Goal: Information Seeking & Learning: Learn about a topic

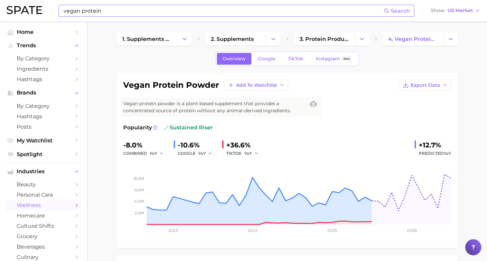
click at [118, 8] on input "vegan protein" at bounding box center [223, 10] width 321 height 11
drag, startPoint x: 118, startPoint y: 8, endPoint x: 40, endPoint y: 2, distance: 78.2
click at [40, 2] on div "vegan proteins Search Show US Market" at bounding box center [244, 10] width 474 height 21
drag, startPoint x: 101, startPoint y: 10, endPoint x: 36, endPoint y: 10, distance: 65.0
click at [36, 10] on div "a Search Show US Market" at bounding box center [244, 10] width 474 height 21
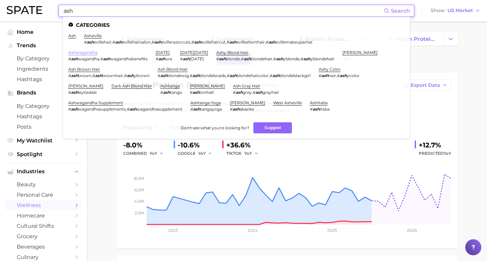
type input "ash"
click at [97, 50] on link "ashwagandha" at bounding box center [82, 52] width 29 height 5
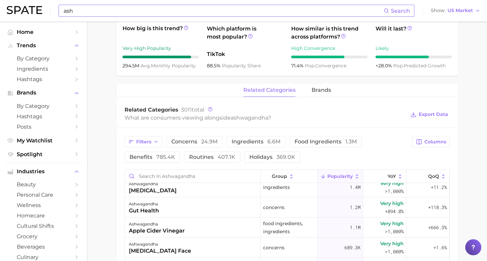
scroll to position [68, 0]
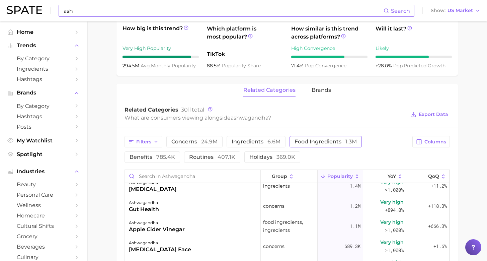
click at [327, 139] on span "food ingredients 1.3m" at bounding box center [326, 141] width 62 height 5
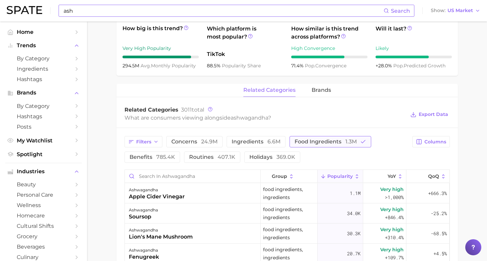
click at [320, 140] on button "food ingredients 1.3m" at bounding box center [331, 141] width 82 height 11
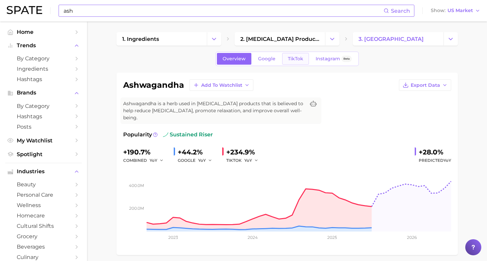
click at [295, 63] on link "TikTok" at bounding box center [295, 59] width 27 height 12
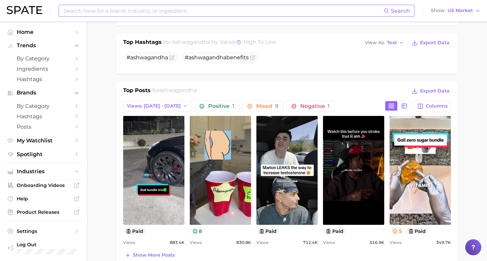
scroll to position [323, 0]
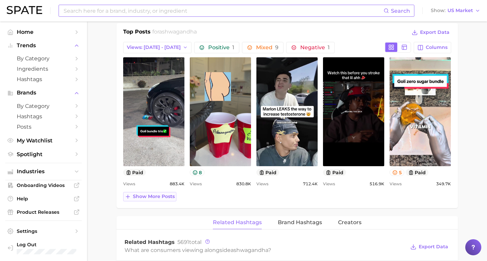
click at [159, 194] on button "Show more posts" at bounding box center [149, 196] width 53 height 9
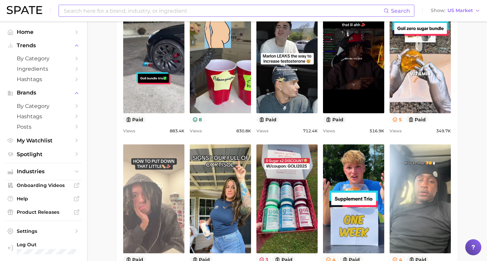
scroll to position [489, 0]
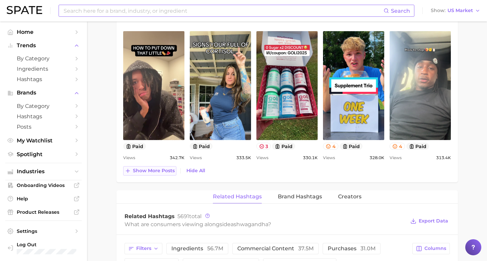
click at [165, 168] on span "Show more posts" at bounding box center [154, 171] width 42 height 6
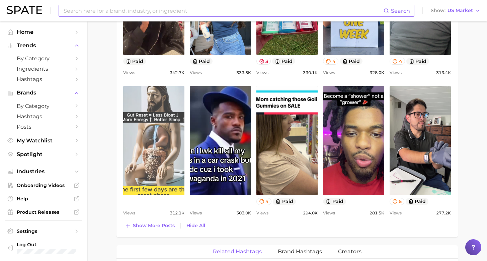
scroll to position [696, 0]
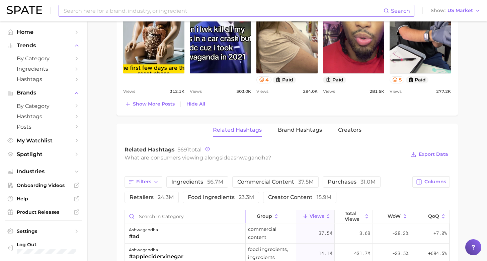
click at [197, 210] on input "Search in category" at bounding box center [185, 216] width 121 height 13
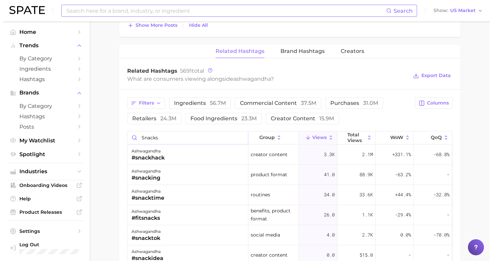
scroll to position [776, 0]
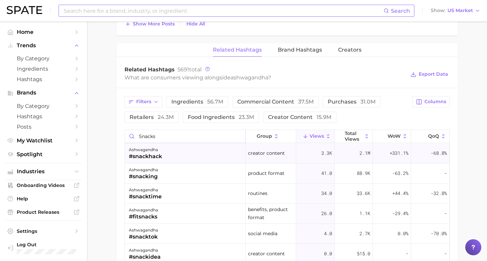
type input "snacks"
click at [182, 148] on div "ashwagandha #snackhack" at bounding box center [185, 153] width 121 height 20
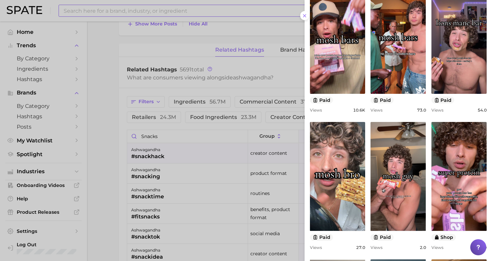
scroll to position [13, 0]
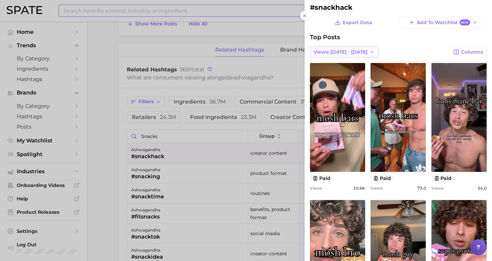
click at [328, 52] on span "Views: Aug 31 - Sep 7" at bounding box center [341, 52] width 54 height 6
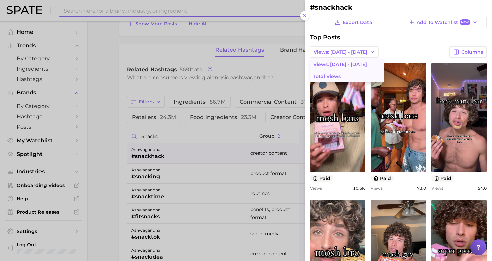
click at [334, 71] on button "Total Views" at bounding box center [347, 76] width 74 height 12
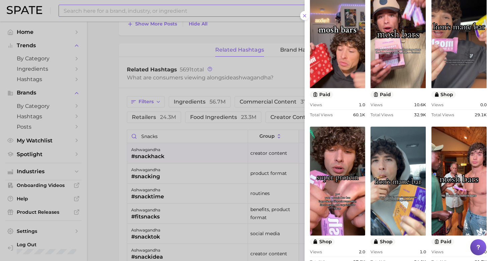
scroll to position [267, 0]
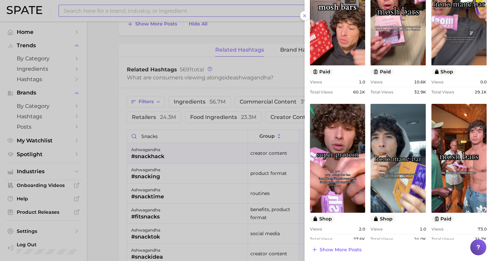
click at [85, 112] on div at bounding box center [246, 130] width 492 height 261
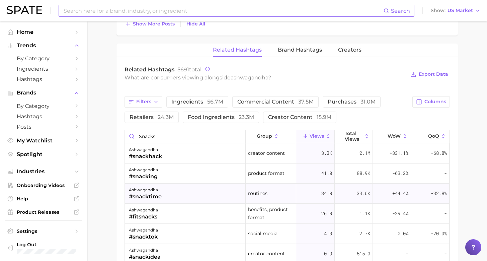
click at [179, 193] on div "ashwagandha #snacktime" at bounding box center [185, 193] width 121 height 20
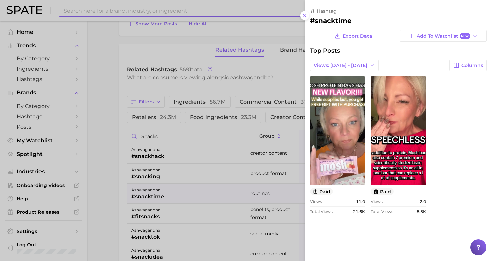
scroll to position [0, 0]
click at [154, 171] on div at bounding box center [246, 130] width 492 height 261
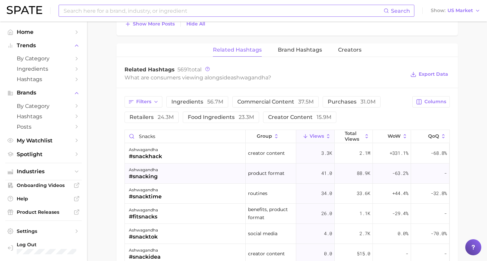
click at [174, 175] on div "ashwagandha #snacking" at bounding box center [185, 173] width 121 height 20
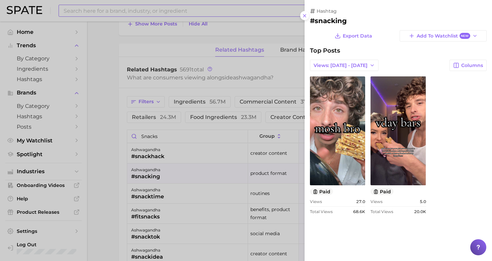
click at [103, 170] on div at bounding box center [246, 130] width 492 height 261
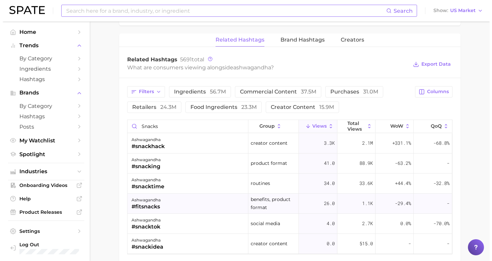
scroll to position [803, 0]
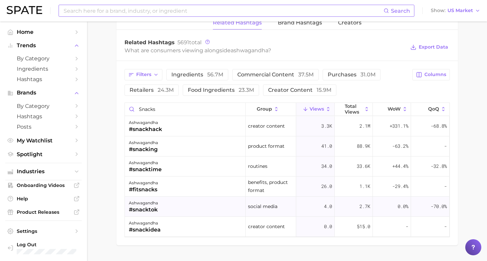
click at [185, 200] on div "ashwagandha #snacktok" at bounding box center [185, 207] width 121 height 20
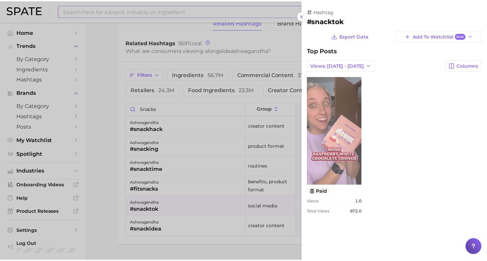
scroll to position [0, 0]
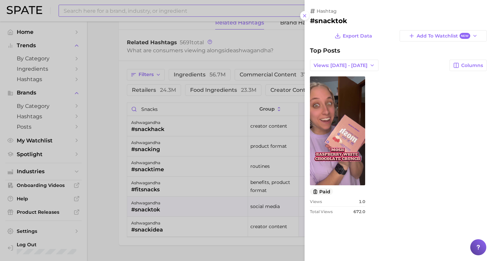
click at [111, 53] on div at bounding box center [246, 130] width 492 height 261
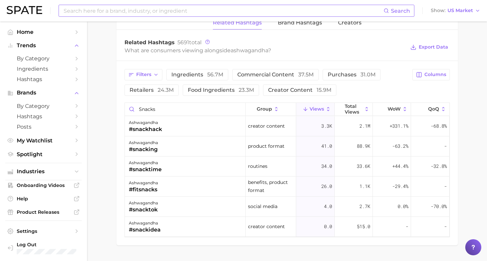
click at [109, 4] on div "Search Show US Market" at bounding box center [244, 10] width 474 height 21
click at [50, 66] on span "Ingredients" at bounding box center [44, 69] width 54 height 6
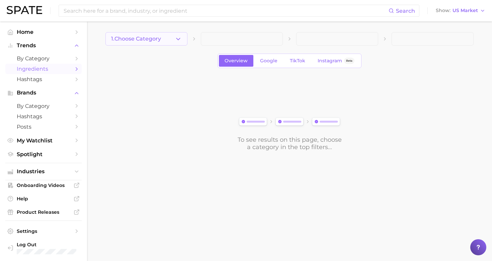
click at [181, 36] on icon "button" at bounding box center [178, 38] width 7 height 7
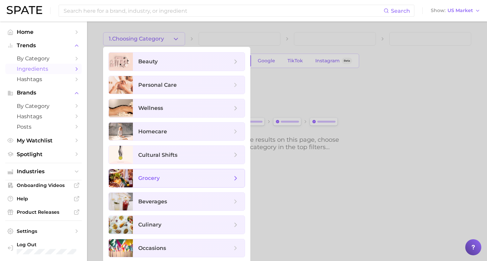
click at [177, 175] on span "grocery" at bounding box center [185, 177] width 94 height 7
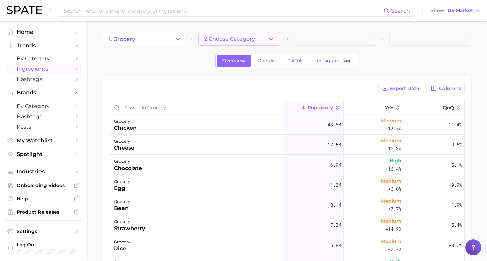
click at [253, 41] on button "2. Choose Category" at bounding box center [240, 38] width 82 height 13
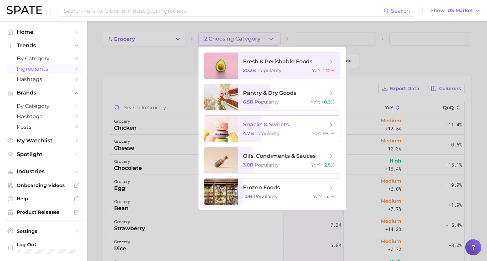
click at [268, 131] on span "Popularity" at bounding box center [267, 133] width 24 height 6
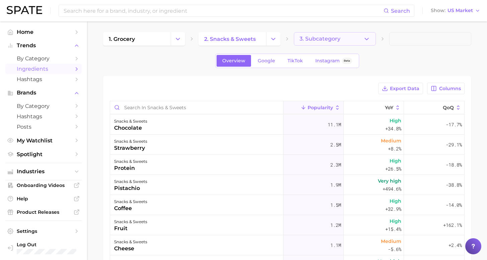
click at [308, 41] on span "3. Subcategory" at bounding box center [320, 39] width 41 height 6
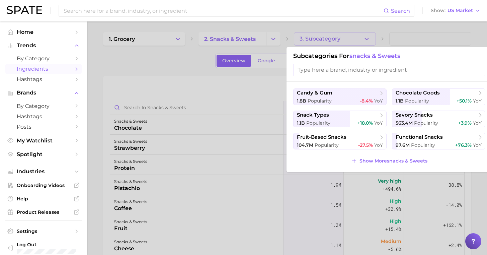
click at [426, 145] on span "Popularity" at bounding box center [423, 145] width 24 height 6
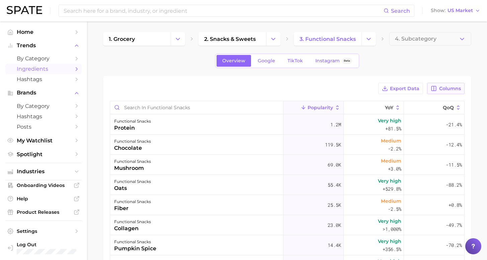
click at [438, 92] on button "Columns" at bounding box center [445, 88] width 37 height 11
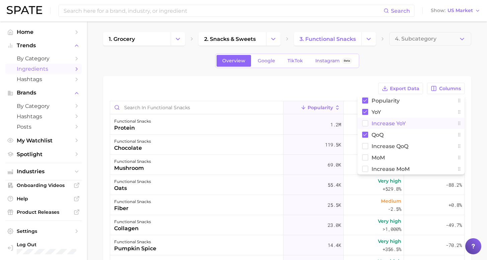
click at [370, 123] on button "Increase YoY" at bounding box center [411, 123] width 107 height 11
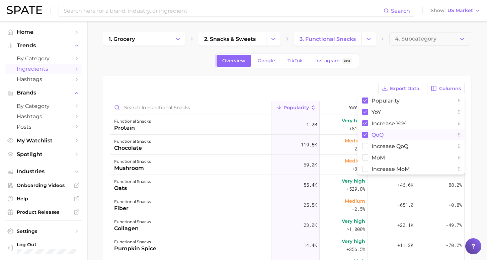
click at [373, 133] on span "QoQ" at bounding box center [378, 135] width 12 height 6
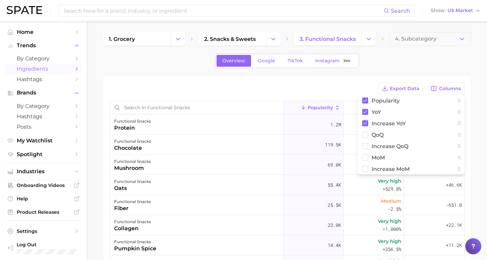
click at [484, 125] on main "1. grocery 2. snacks & sweets 3. functional snacks 4. Subcategory Overview Goog…" at bounding box center [287, 210] width 400 height 379
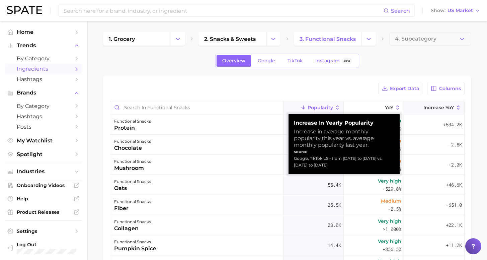
click at [411, 111] on button "Increase YoY" at bounding box center [434, 107] width 60 height 13
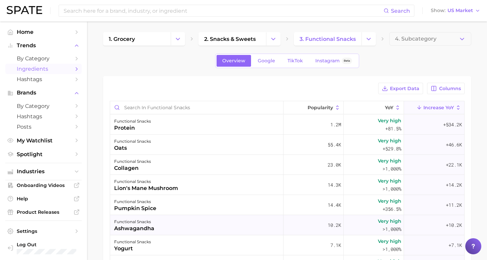
click at [167, 220] on div "functional snacks ashwagandha" at bounding box center [196, 225] width 173 height 20
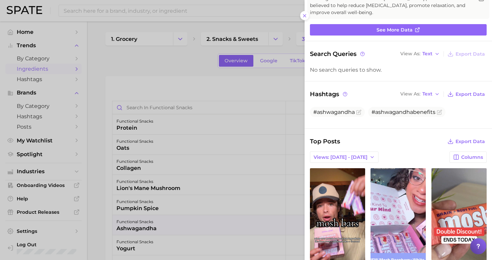
scroll to position [69, 0]
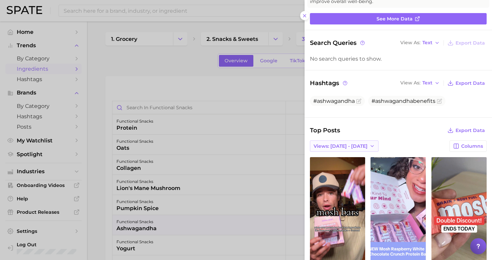
click at [362, 143] on button "Views: Aug 31 - Sep 7" at bounding box center [344, 145] width 69 height 11
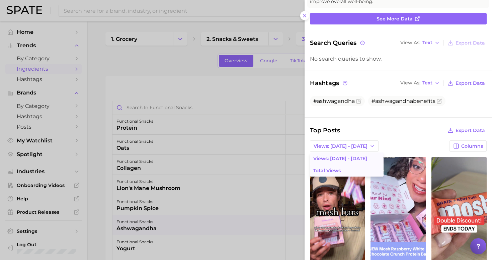
click at [360, 165] on button "Total Views" at bounding box center [347, 170] width 74 height 12
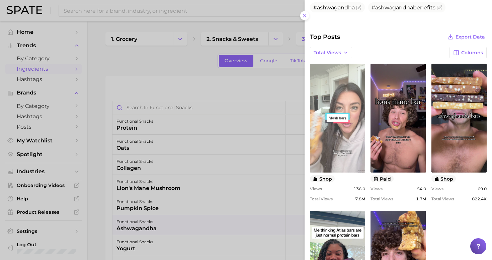
scroll to position [170, 0]
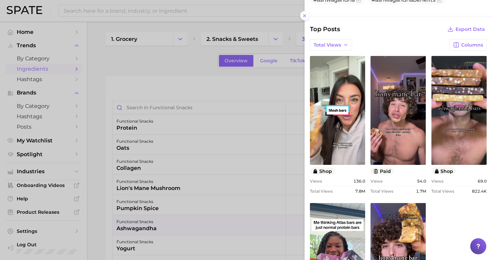
click at [168, 63] on div at bounding box center [246, 130] width 492 height 260
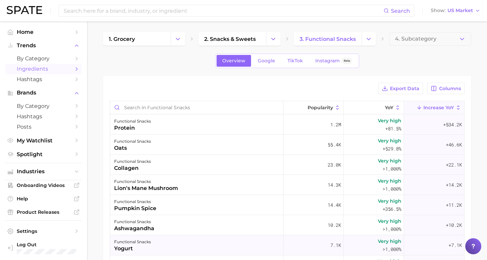
click at [164, 246] on div "functional snacks yogurt" at bounding box center [196, 245] width 173 height 20
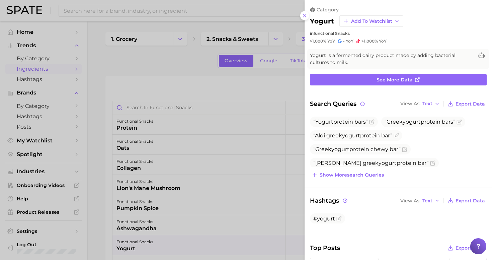
scroll to position [141, 0]
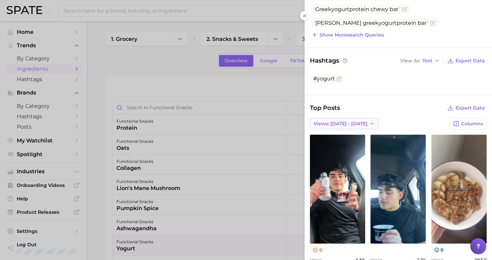
click at [347, 121] on span "Views: Aug 31 - Sep 7" at bounding box center [341, 124] width 54 height 6
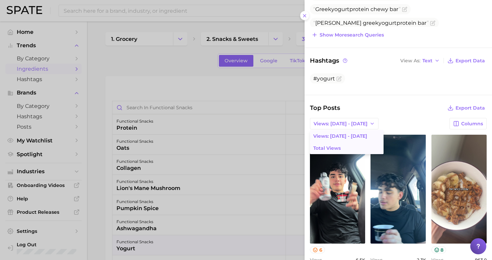
click at [345, 142] on button "Total Views" at bounding box center [347, 148] width 74 height 12
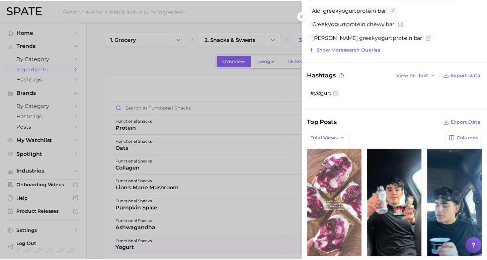
scroll to position [0, 0]
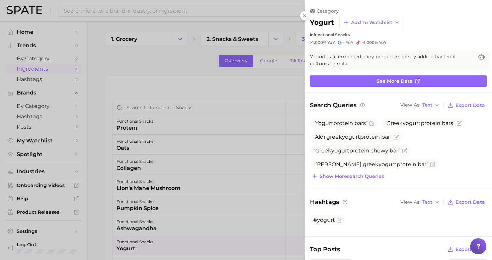
click at [92, 159] on div at bounding box center [246, 130] width 492 height 260
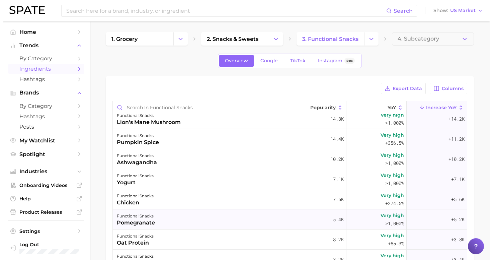
scroll to position [117, 0]
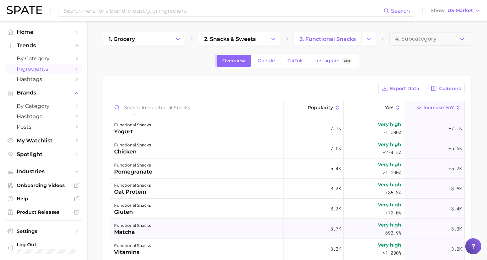
click at [192, 223] on div "functional snacks matcha" at bounding box center [196, 229] width 173 height 20
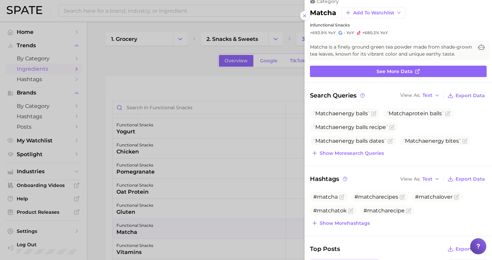
scroll to position [86, 0]
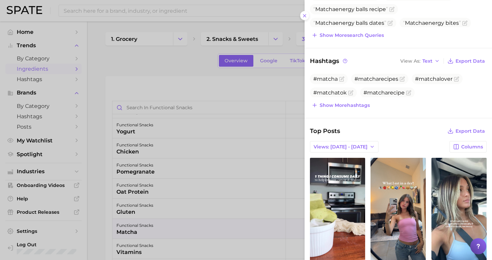
click at [138, 72] on div at bounding box center [246, 130] width 492 height 260
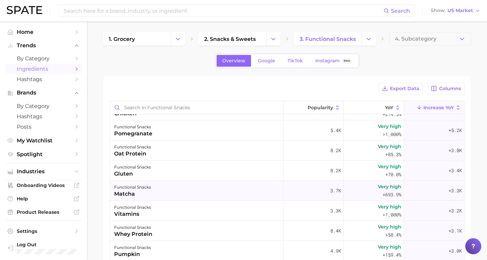
click at [166, 191] on div "functional snacks matcha" at bounding box center [196, 190] width 173 height 20
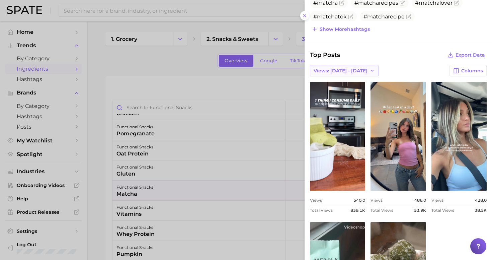
click at [341, 71] on span "Views: Aug 31 - Sep 7" at bounding box center [341, 71] width 54 height 6
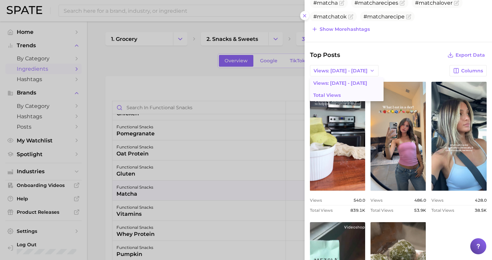
click at [340, 96] on button "Total Views" at bounding box center [347, 95] width 74 height 12
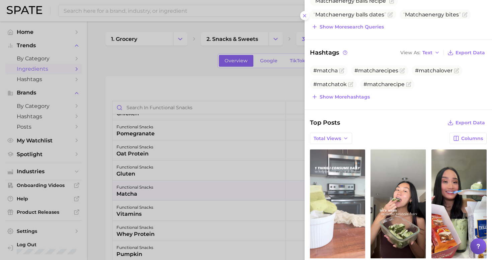
click at [332, 211] on link "view post on TikTok" at bounding box center [337, 203] width 55 height 109
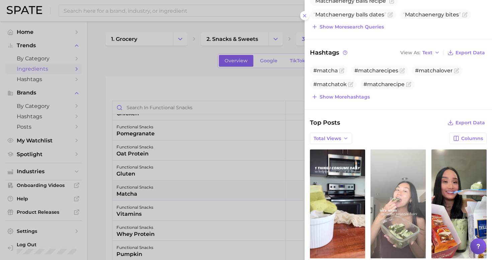
click at [390, 202] on link "view post on TikTok" at bounding box center [398, 203] width 55 height 109
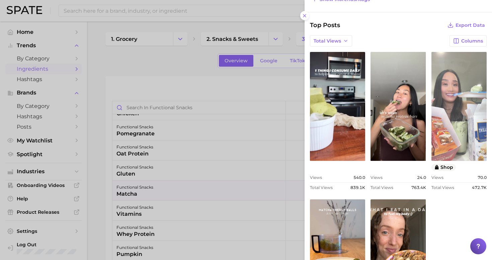
scroll to position [283, 0]
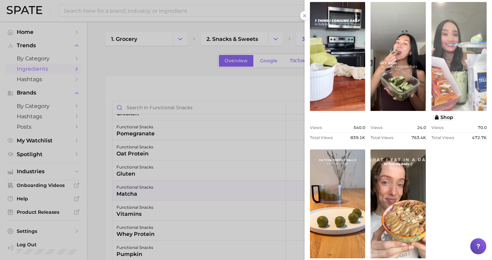
click at [461, 92] on link "view post on TikTok" at bounding box center [459, 56] width 55 height 109
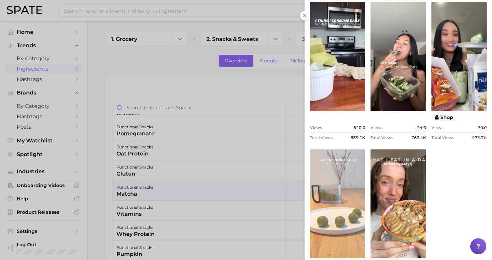
click at [337, 202] on link "view post on TikTok" at bounding box center [337, 203] width 55 height 109
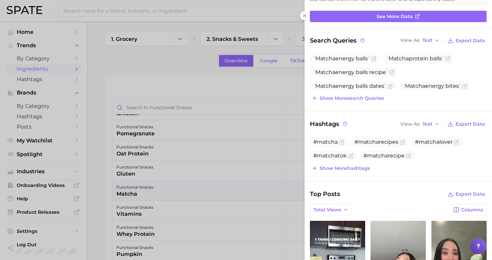
scroll to position [0, 0]
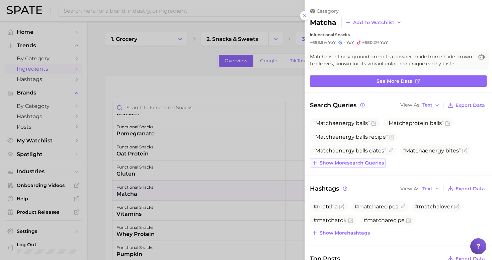
click at [373, 163] on span "Show more search queries" at bounding box center [352, 163] width 64 height 6
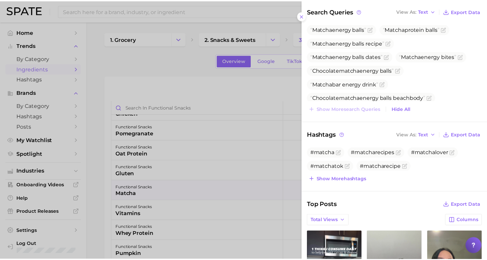
scroll to position [105, 0]
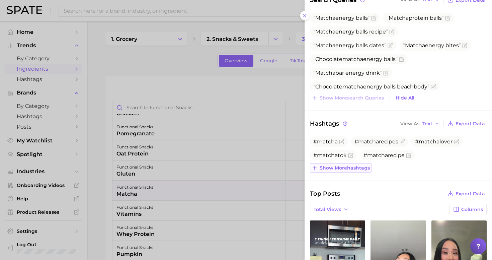
click at [355, 167] on span "Show more hashtags" at bounding box center [345, 168] width 50 height 6
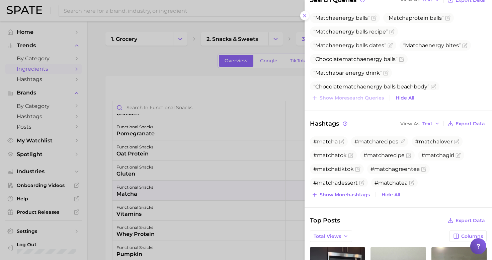
click at [191, 87] on div at bounding box center [246, 130] width 492 height 260
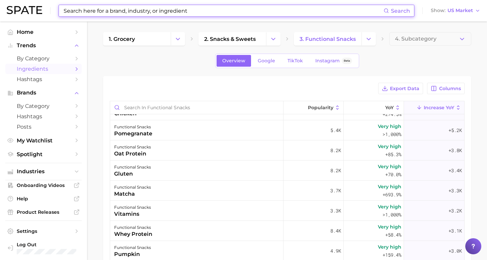
click at [161, 10] on input at bounding box center [223, 10] width 321 height 11
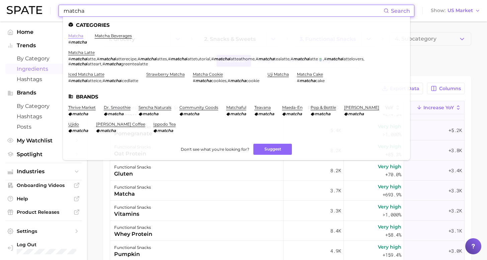
type input "matcha"
click at [77, 34] on link "matcha" at bounding box center [75, 35] width 15 height 5
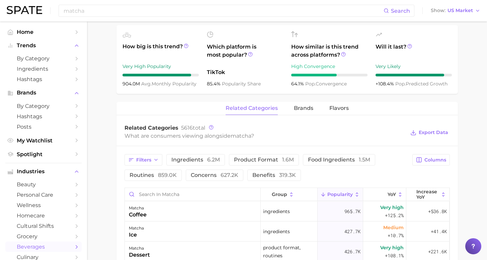
scroll to position [14, 0]
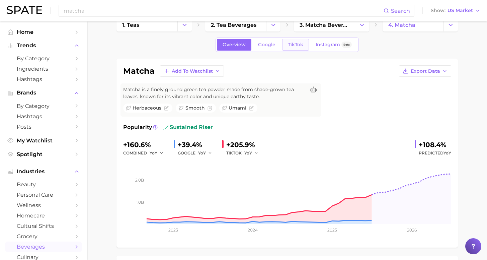
click at [296, 44] on span "TikTok" at bounding box center [295, 45] width 15 height 6
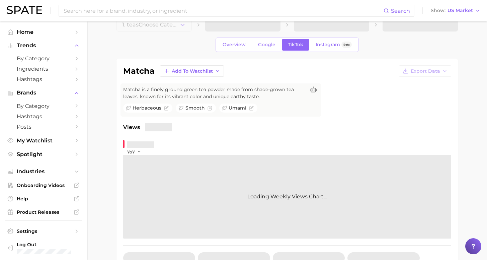
click at [296, 31] on span at bounding box center [331, 24] width 75 height 13
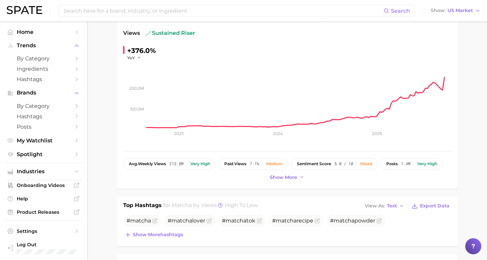
scroll to position [232, 0]
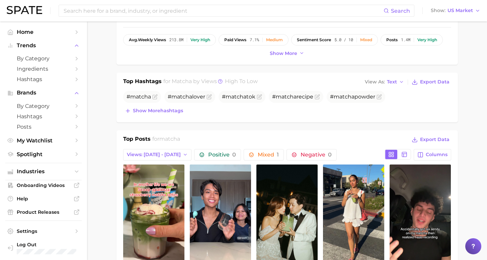
click at [465, 158] on main "1. teas 2. tea beverages 3. matcha beverages 4. matcha Overview Google TikTok I…" at bounding box center [287, 249] width 400 height 921
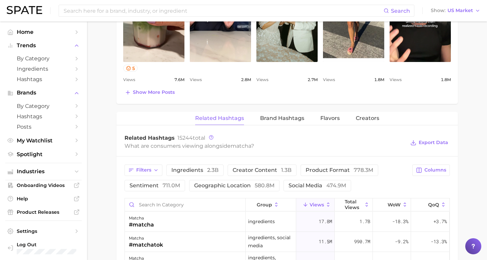
scroll to position [499, 0]
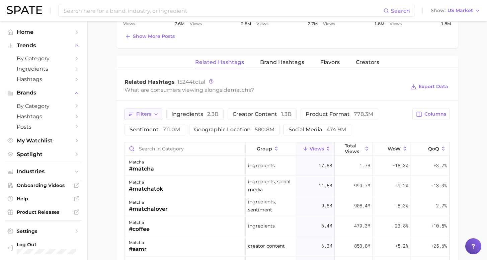
click at [151, 116] on button "Filters" at bounding box center [144, 113] width 38 height 11
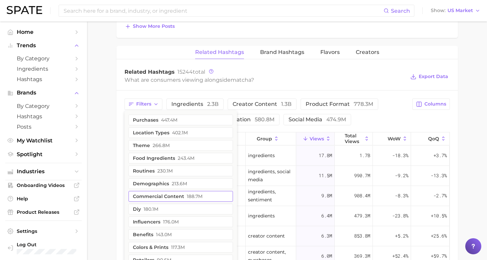
scroll to position [571, 0]
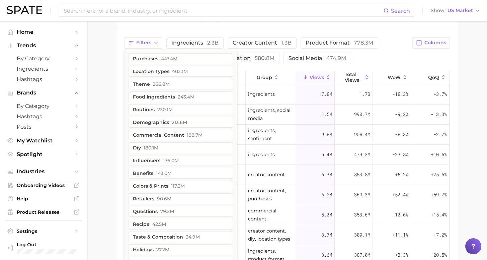
click at [189, 170] on button "benefits 143.0m" at bounding box center [181, 173] width 104 height 11
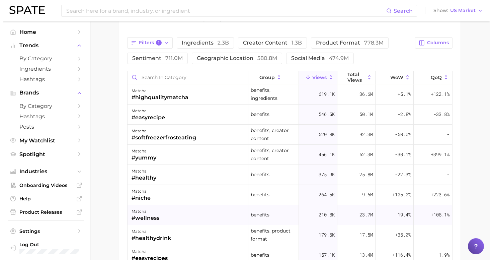
scroll to position [537, 0]
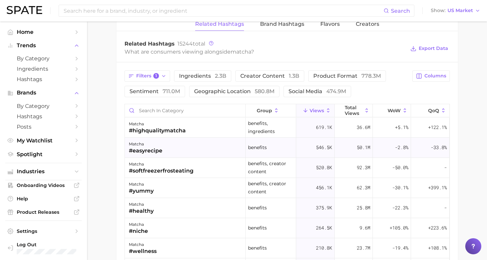
click at [202, 147] on div "matcha #easyrecipe" at bounding box center [185, 148] width 121 height 20
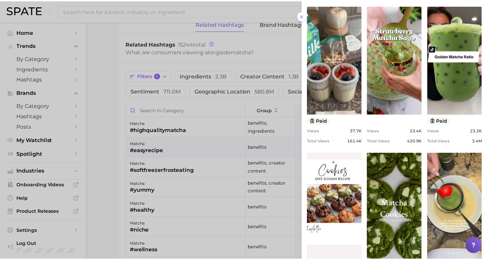
scroll to position [245, 0]
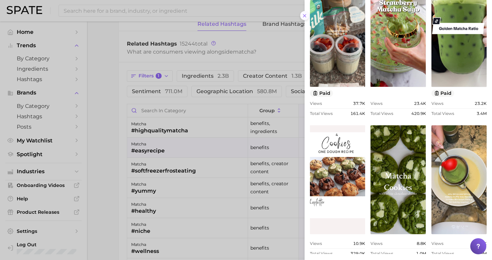
click at [303, 13] on icon at bounding box center [304, 15] width 5 height 5
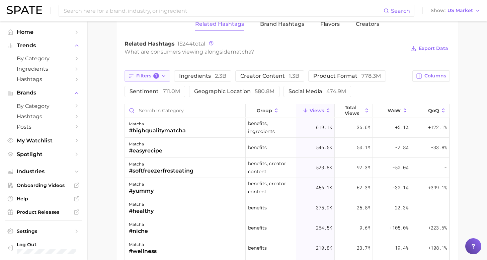
click at [150, 75] on span "Filters 1" at bounding box center [147, 76] width 23 height 6
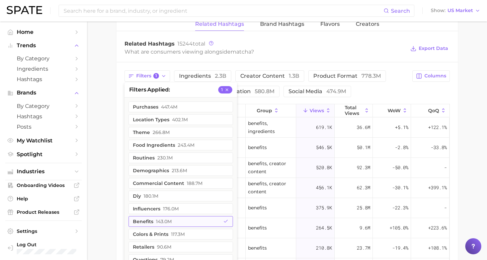
click at [194, 221] on button "benefits 143.0m" at bounding box center [181, 221] width 104 height 11
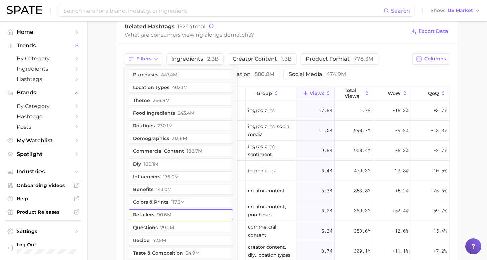
scroll to position [556, 0]
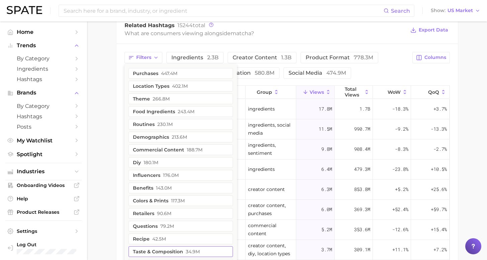
click at [204, 253] on button "taste & composition 34.9m" at bounding box center [181, 251] width 104 height 11
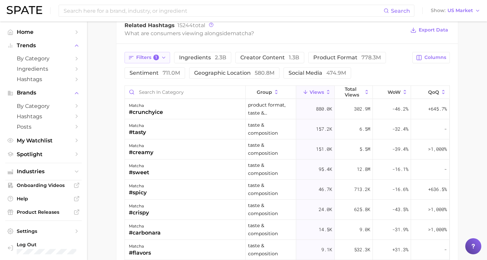
click at [165, 56] on icon "button" at bounding box center [163, 57] width 5 height 5
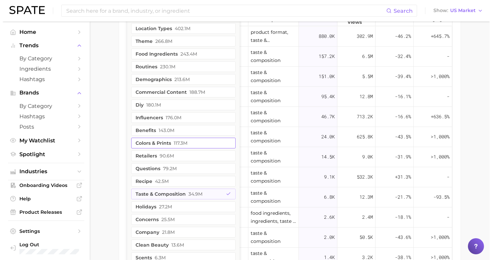
scroll to position [577, 0]
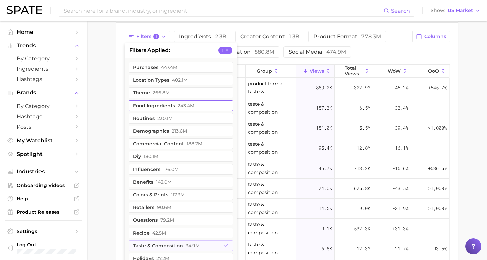
click at [185, 107] on span "243.4m" at bounding box center [186, 105] width 17 height 5
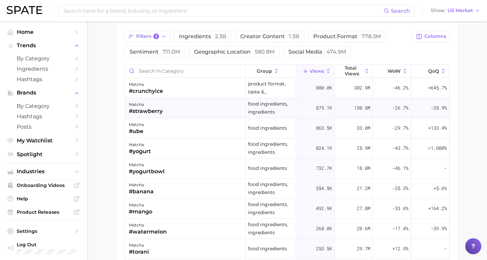
click at [171, 111] on div "matcha #strawberry" at bounding box center [185, 108] width 121 height 20
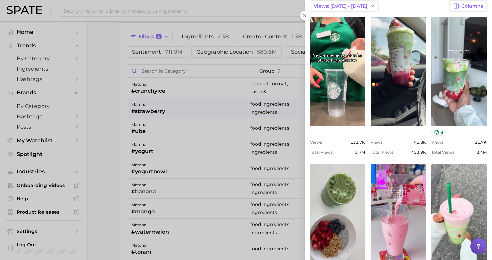
scroll to position [106, 0]
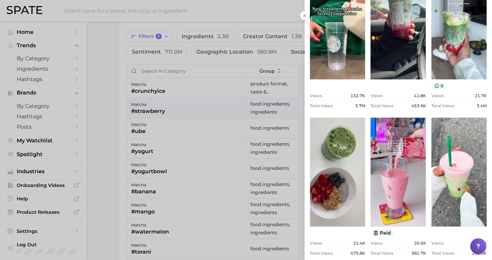
click at [189, 129] on div at bounding box center [246, 130] width 492 height 260
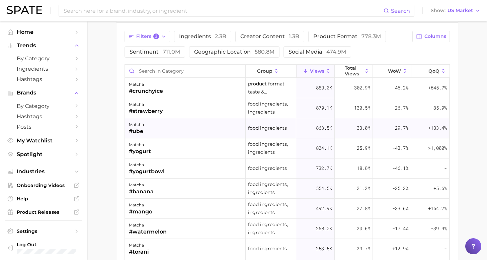
click at [190, 130] on div "matcha #ube" at bounding box center [185, 128] width 121 height 20
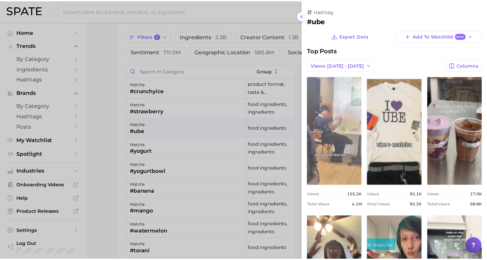
scroll to position [0, 0]
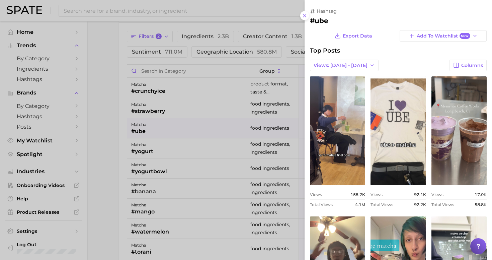
click at [106, 126] on div at bounding box center [246, 130] width 492 height 260
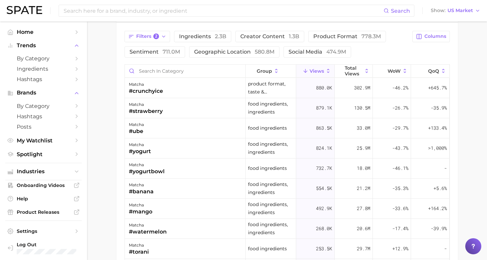
scroll to position [535, 0]
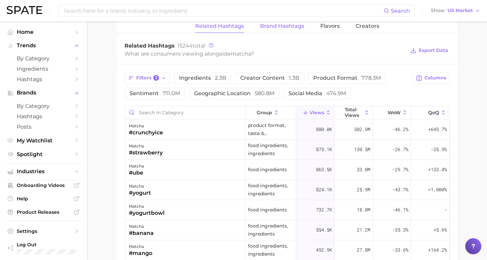
click at [284, 24] on span "Brand Hashtags" at bounding box center [282, 26] width 44 height 6
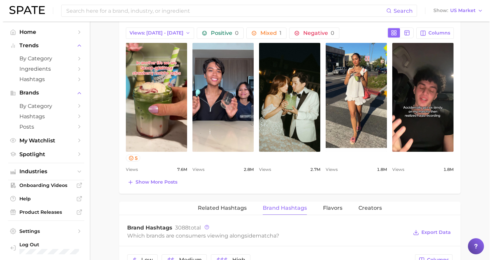
scroll to position [568, 0]
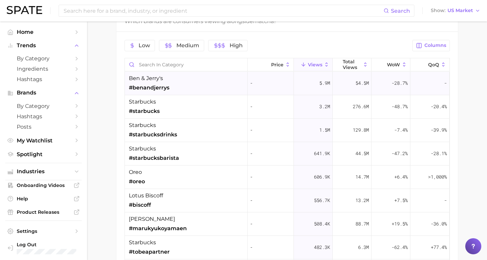
click at [185, 81] on div "ben & jerry's #benandjerrys" at bounding box center [186, 83] width 123 height 23
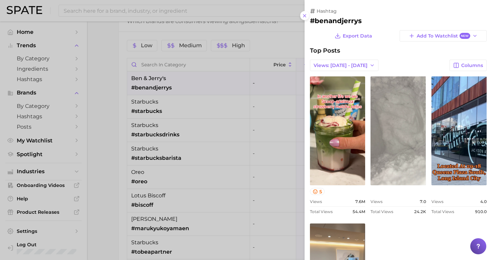
scroll to position [12, 0]
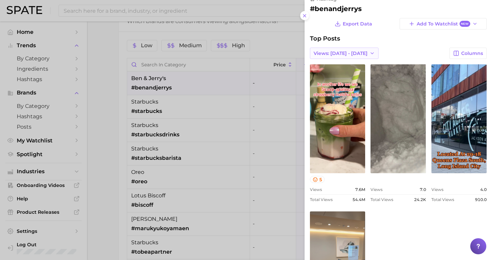
click at [363, 53] on button "Views: Aug 31 - Sep 7" at bounding box center [344, 53] width 69 height 11
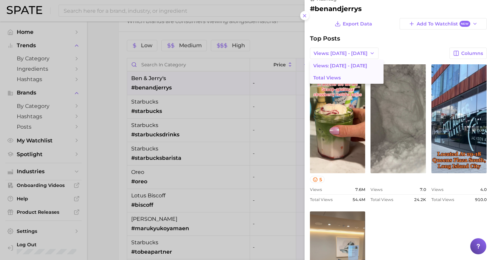
click at [357, 76] on button "Total Views" at bounding box center [347, 78] width 74 height 12
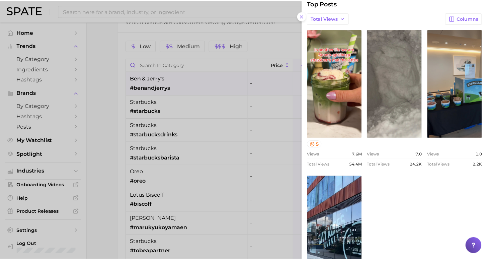
scroll to position [103, 0]
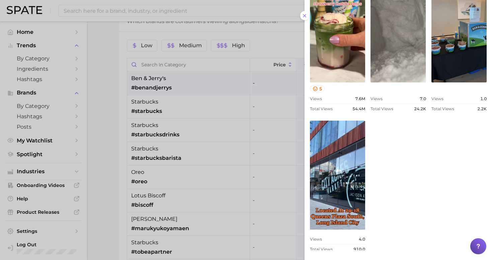
click at [111, 124] on div at bounding box center [246, 130] width 492 height 260
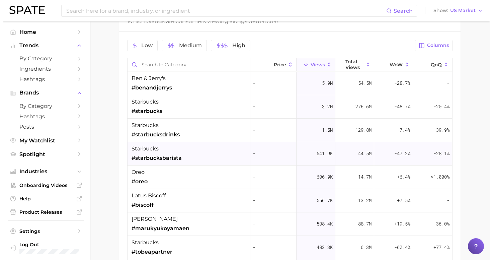
scroll to position [1, 0]
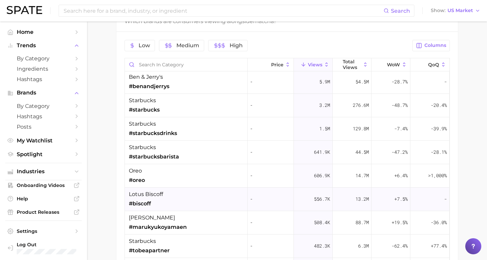
click at [220, 201] on div "lotus biscoff #biscoff" at bounding box center [186, 198] width 123 height 23
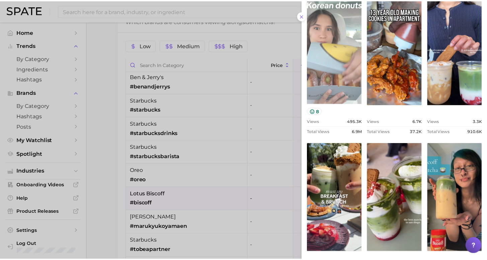
scroll to position [0, 0]
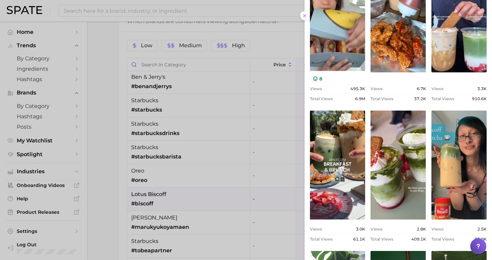
click at [102, 157] on div at bounding box center [246, 130] width 492 height 260
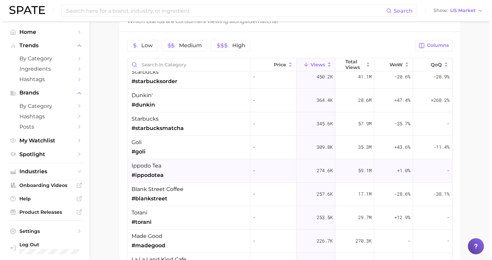
scroll to position [195, 0]
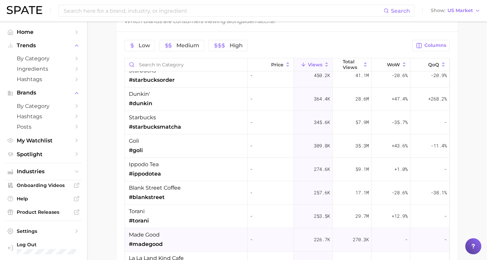
click at [200, 236] on div "made good #madegood" at bounding box center [186, 239] width 123 height 23
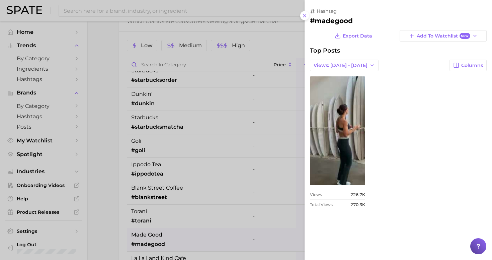
scroll to position [0, 0]
click at [349, 65] on span "Views: Aug 31 - Sep 7" at bounding box center [341, 66] width 54 height 6
click at [351, 90] on button "Total Views" at bounding box center [347, 90] width 74 height 12
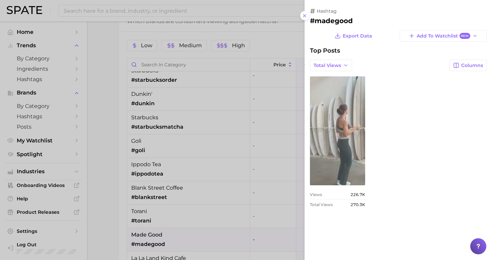
click at [353, 112] on link "view post on TikTok" at bounding box center [337, 130] width 55 height 109
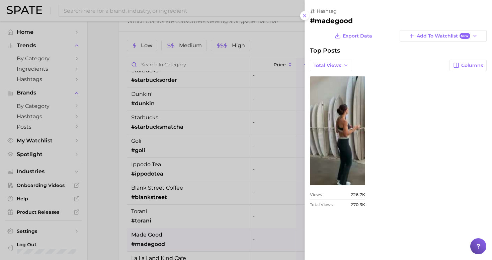
click at [99, 160] on div at bounding box center [246, 130] width 492 height 260
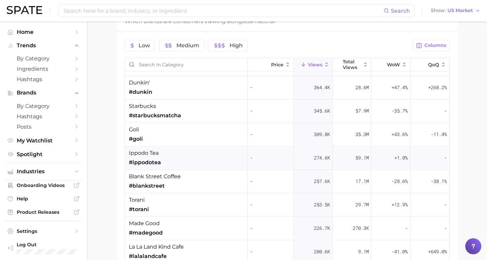
scroll to position [230, 0]
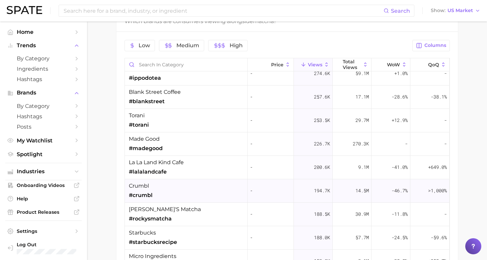
click at [181, 186] on div "crumbl #crumbl" at bounding box center [186, 190] width 123 height 23
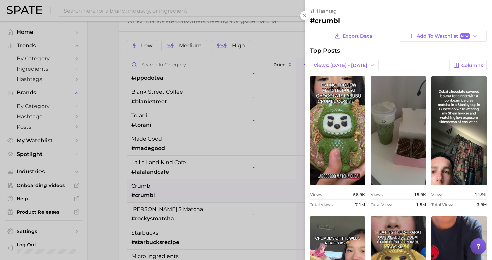
click at [106, 155] on div at bounding box center [246, 130] width 492 height 260
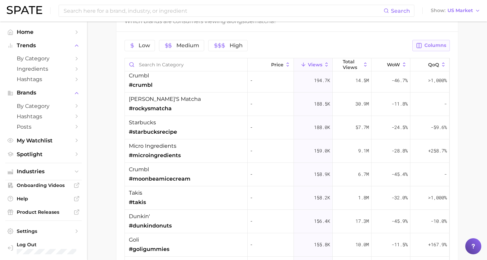
click at [440, 46] on span "Columns" at bounding box center [436, 46] width 22 height 6
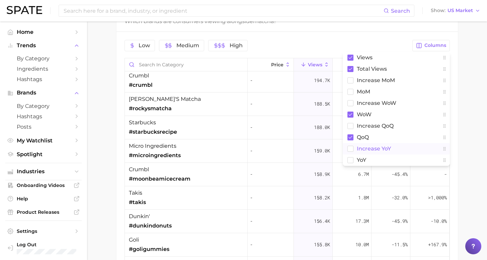
click at [363, 149] on span "increase YoY" at bounding box center [374, 149] width 34 height 6
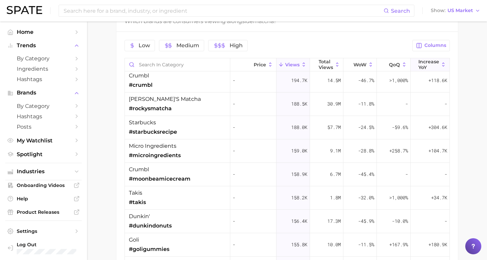
click at [419, 65] on span "increase YoY" at bounding box center [429, 64] width 21 height 11
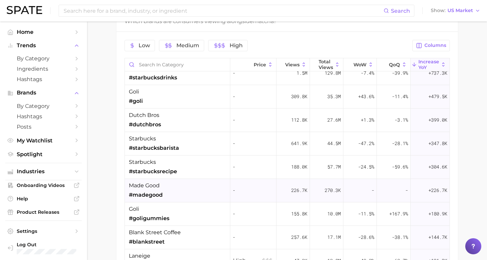
click at [201, 192] on div "made good #madegood" at bounding box center [178, 190] width 106 height 23
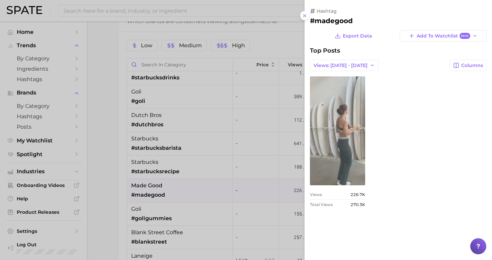
click at [350, 130] on link "view post on TikTok" at bounding box center [337, 130] width 55 height 109
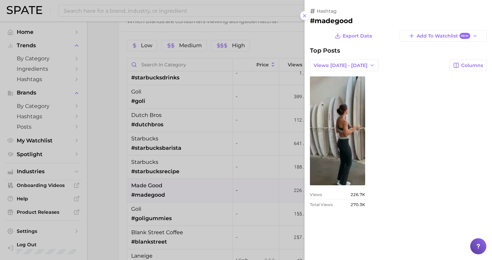
click at [126, 154] on div at bounding box center [246, 130] width 492 height 260
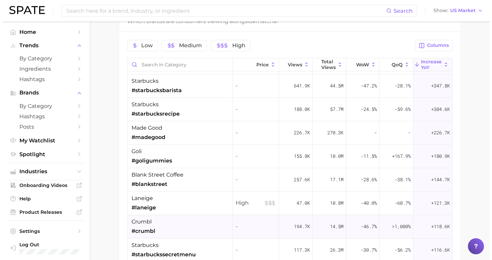
scroll to position [148, 0]
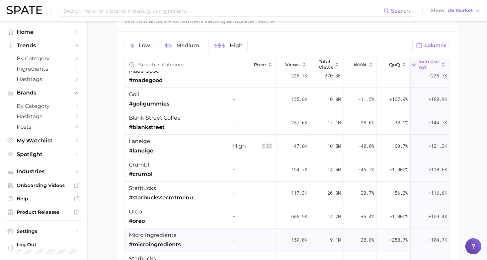
click at [182, 239] on div "micro ingredients #microingredients" at bounding box center [178, 239] width 106 height 23
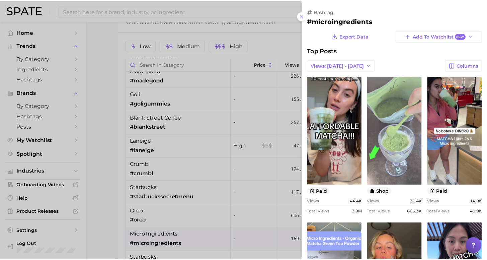
scroll to position [0, 0]
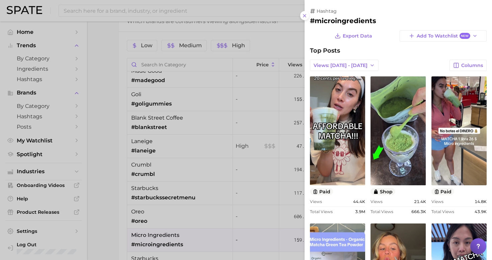
click at [116, 189] on div at bounding box center [246, 130] width 492 height 260
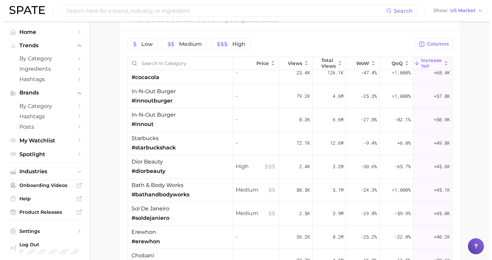
scroll to position [412, 0]
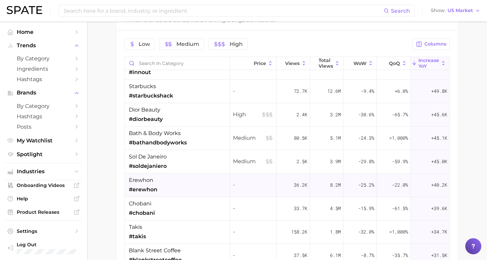
click at [152, 183] on div "erewhon #erewhon" at bounding box center [143, 184] width 28 height 17
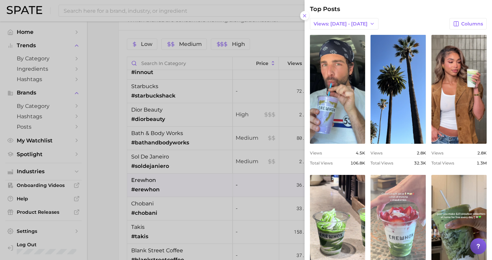
scroll to position [81, 0]
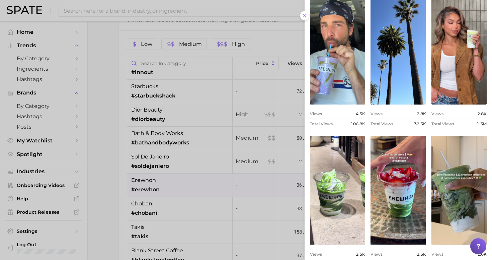
click at [168, 221] on div at bounding box center [246, 130] width 492 height 260
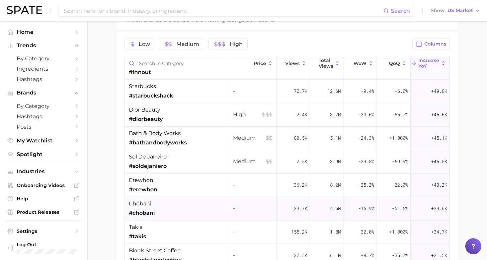
click at [167, 209] on div "chobani #chobani" at bounding box center [178, 208] width 106 height 23
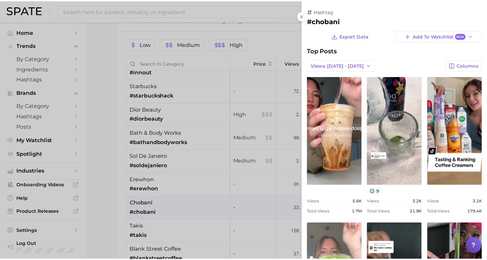
scroll to position [54, 0]
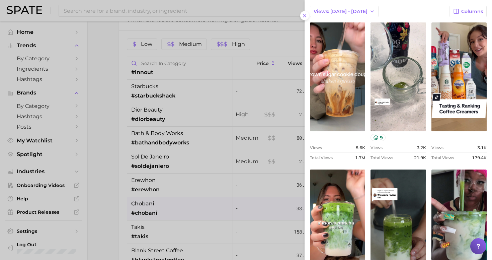
click at [106, 194] on div at bounding box center [246, 130] width 492 height 260
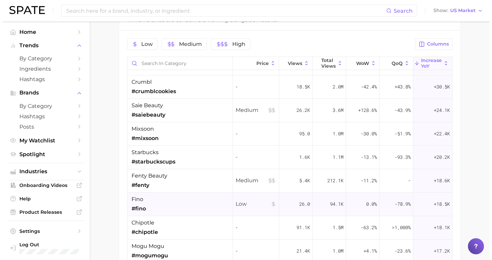
scroll to position [616, 0]
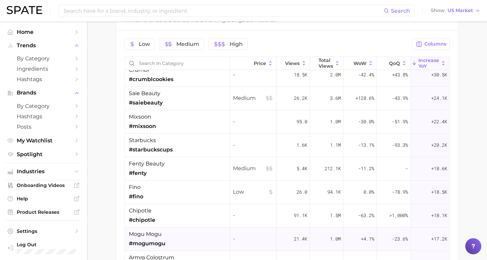
click at [190, 237] on div "mogu mogu #mogumogu" at bounding box center [178, 238] width 106 height 23
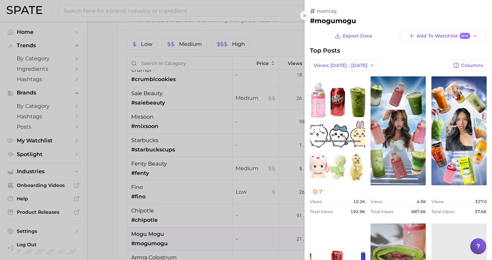
scroll to position [0, 0]
click at [99, 173] on div at bounding box center [246, 130] width 492 height 260
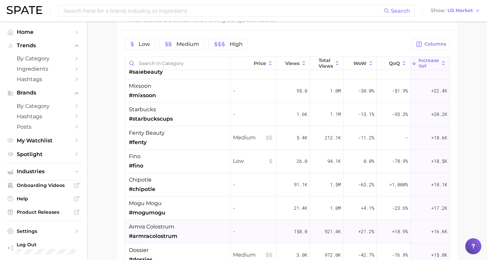
click at [178, 229] on div "armra colostrum #armracolostrum" at bounding box center [178, 231] width 106 height 23
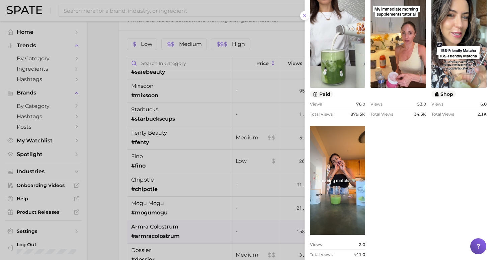
click at [113, 204] on div at bounding box center [246, 130] width 492 height 260
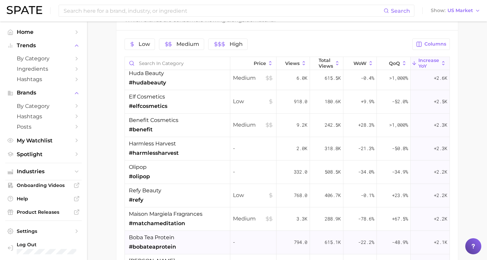
click at [172, 235] on div "boba tea protein #bobateaprotein" at bounding box center [178, 242] width 106 height 23
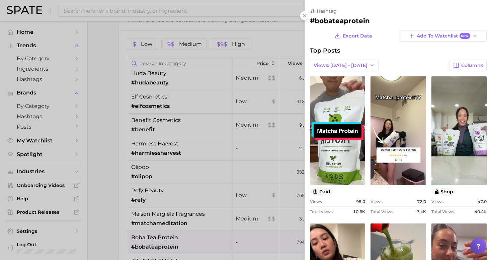
click at [103, 205] on div at bounding box center [246, 130] width 492 height 260
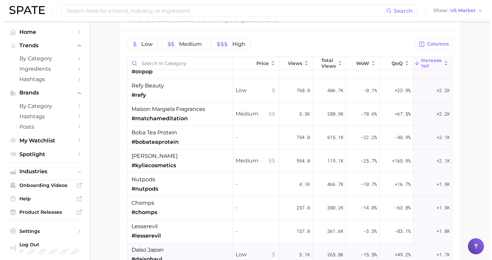
scroll to position [2107, 0]
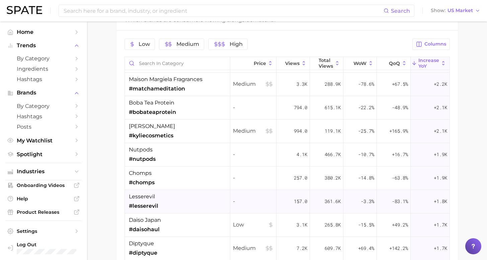
click at [179, 199] on div "lesserevil #lesserevil" at bounding box center [178, 201] width 106 height 23
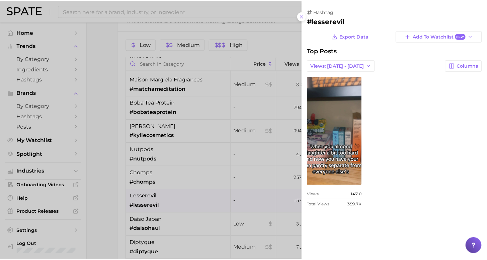
scroll to position [0, 0]
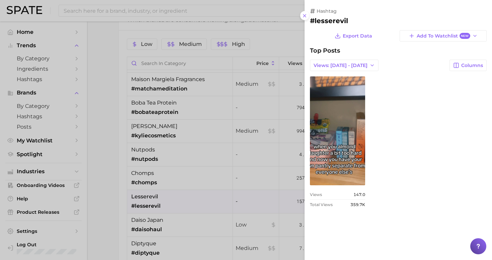
drag, startPoint x: 104, startPoint y: 203, endPoint x: 124, endPoint y: 200, distance: 20.0
click at [104, 203] on div at bounding box center [246, 130] width 492 height 260
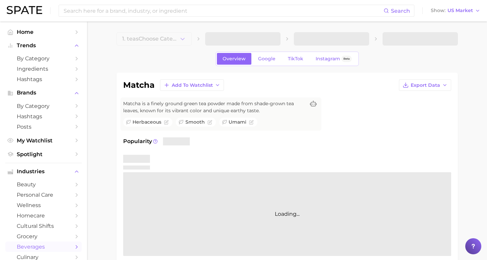
type input "matcha"
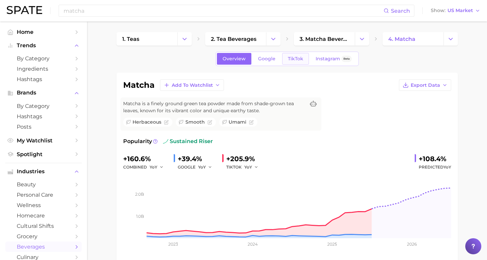
click at [294, 60] on span "TikTok" at bounding box center [295, 59] width 15 height 6
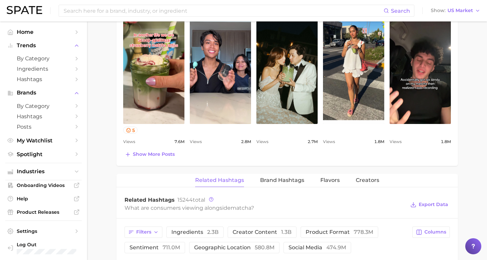
scroll to position [441, 0]
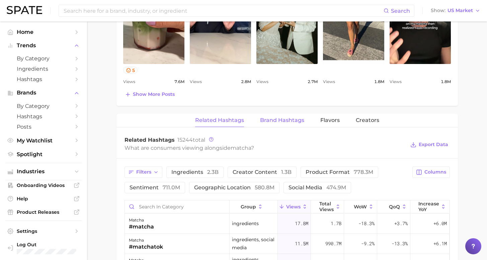
click at [287, 123] on span "Brand Hashtags" at bounding box center [282, 120] width 44 height 6
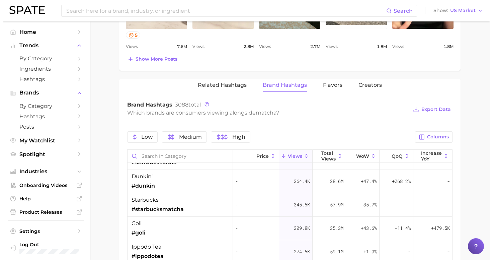
scroll to position [203, 0]
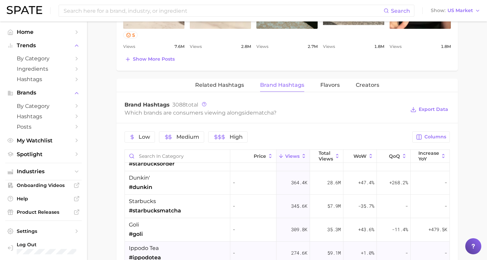
click at [170, 250] on div "ippodo tea #ippodotea" at bounding box center [178, 252] width 106 height 23
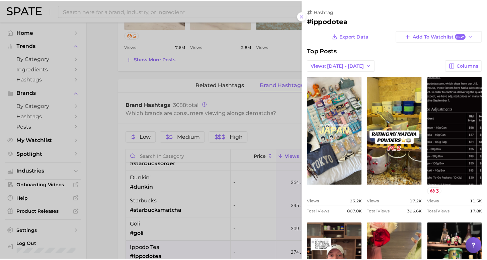
scroll to position [0, 0]
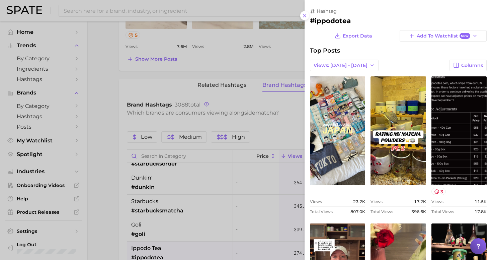
click at [109, 195] on div at bounding box center [246, 130] width 492 height 260
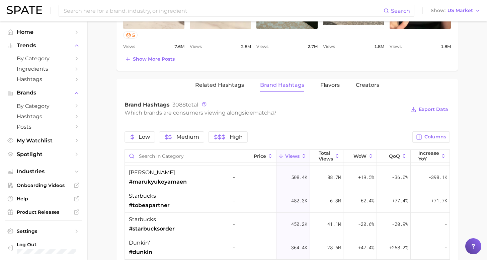
scroll to position [86, 0]
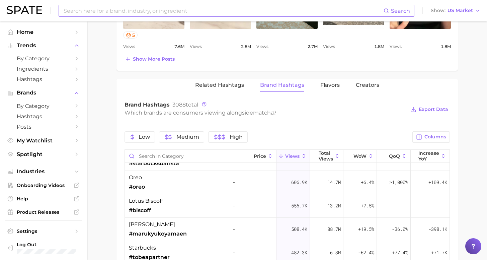
click at [138, 8] on input at bounding box center [223, 10] width 321 height 11
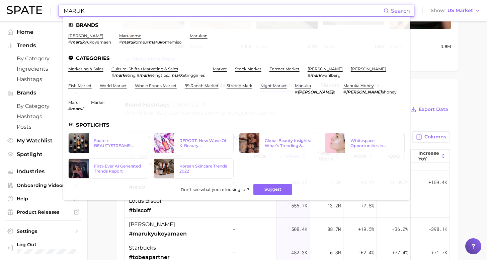
type input "MARUK"
click at [107, 18] on ul "Brands marukyu koyamaen # maruk yukoyamaen marukome # maruk ome , # maruk omemi…" at bounding box center [236, 108] width 347 height 183
click at [88, 34] on link "marukyu koyamaen" at bounding box center [85, 35] width 35 height 5
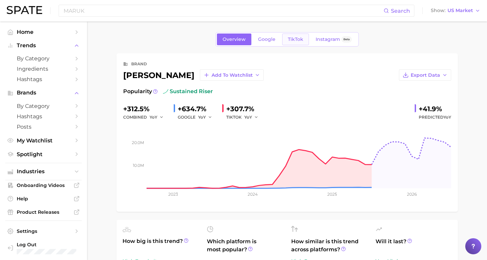
click at [296, 41] on span "TikTok" at bounding box center [295, 39] width 15 height 6
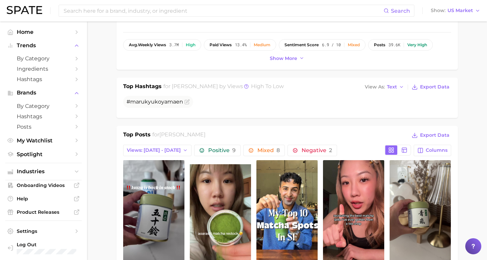
scroll to position [234, 0]
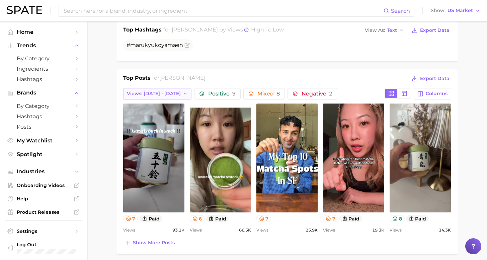
click at [157, 97] on button "Views: Aug 31 - Sep 7" at bounding box center [157, 93] width 69 height 11
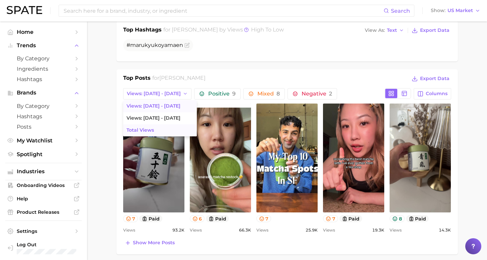
click at [156, 128] on button "Total Views" at bounding box center [160, 130] width 74 height 12
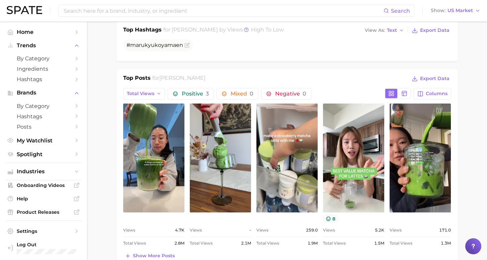
scroll to position [0, 0]
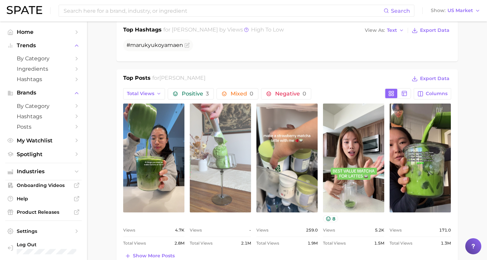
click at [233, 174] on link "view post on TikTok" at bounding box center [220, 157] width 61 height 109
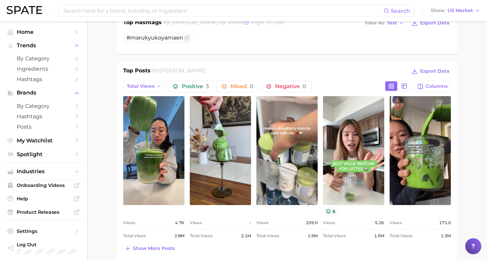
scroll to position [252, 0]
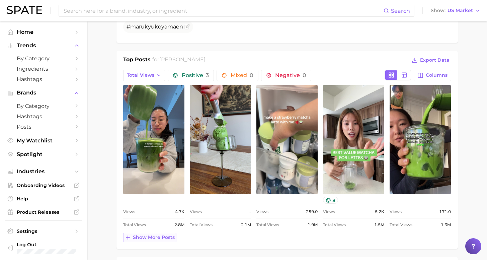
click at [147, 236] on span "Show more posts" at bounding box center [154, 237] width 42 height 6
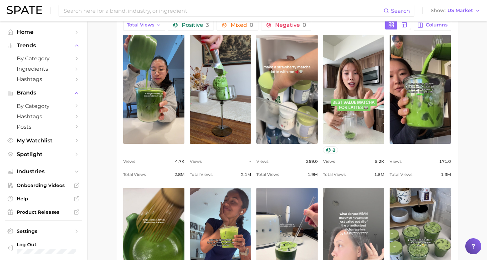
scroll to position [423, 0]
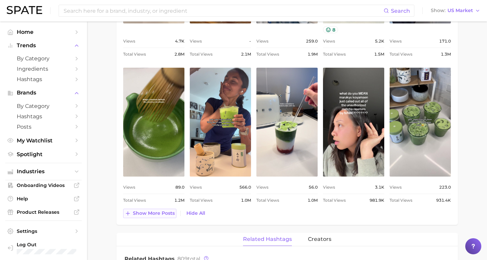
click at [158, 212] on span "Show more posts" at bounding box center [154, 213] width 42 height 6
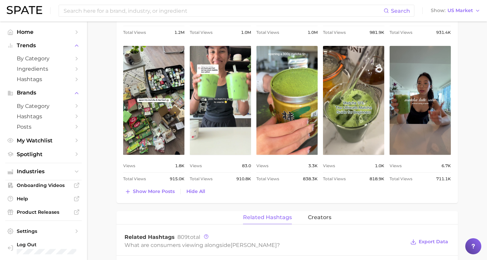
scroll to position [664, 0]
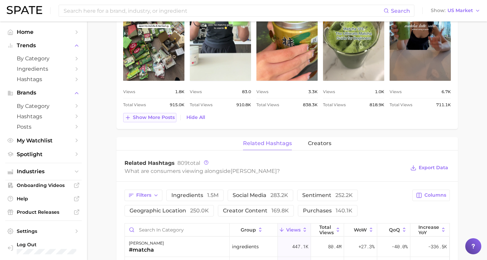
click at [145, 116] on span "Show more posts" at bounding box center [154, 118] width 42 height 6
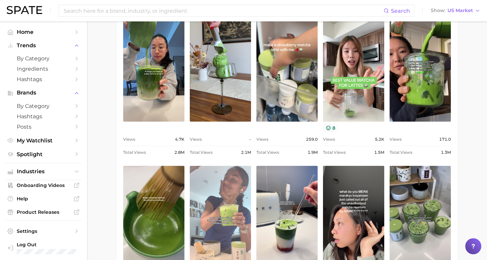
scroll to position [312, 0]
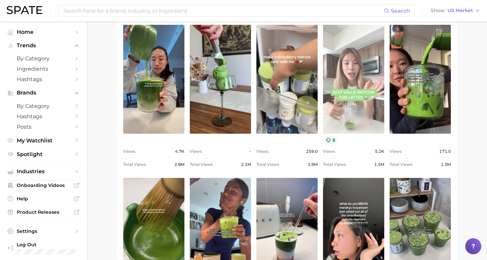
click at [356, 83] on link "view post on TikTok" at bounding box center [353, 79] width 61 height 109
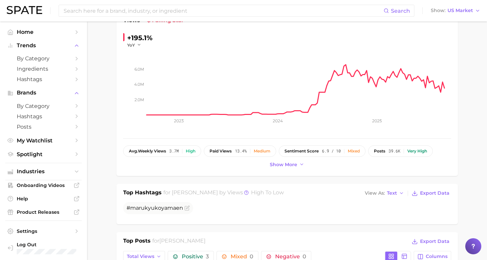
scroll to position [214, 0]
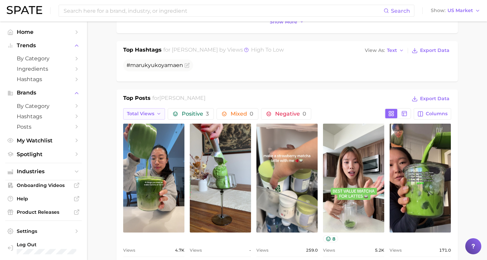
click at [153, 115] on button "Total Views" at bounding box center [144, 113] width 42 height 11
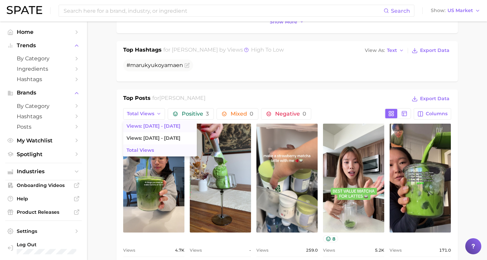
click at [153, 122] on button "Views: Aug 31 - Sep 7" at bounding box center [160, 126] width 74 height 12
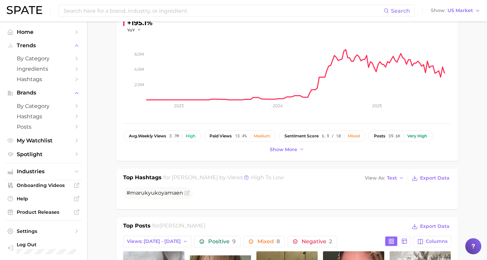
scroll to position [146, 0]
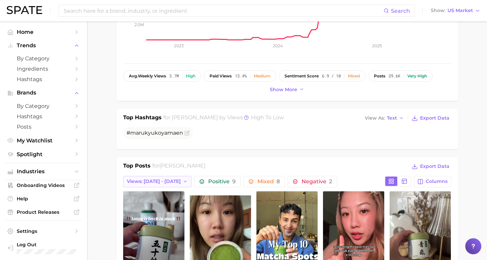
click at [168, 180] on span "Views: Aug 31 - Sep 7" at bounding box center [154, 181] width 54 height 6
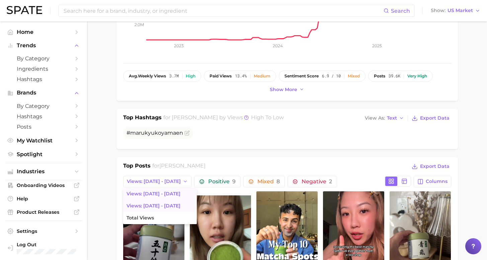
click at [162, 206] on span "Views: Aug 24 - 31" at bounding box center [154, 206] width 54 height 6
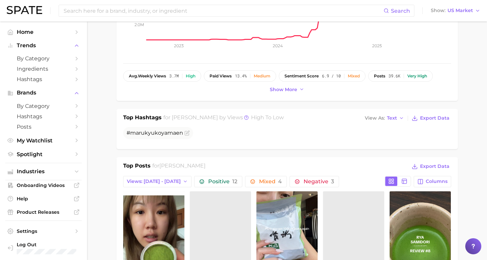
scroll to position [0, 0]
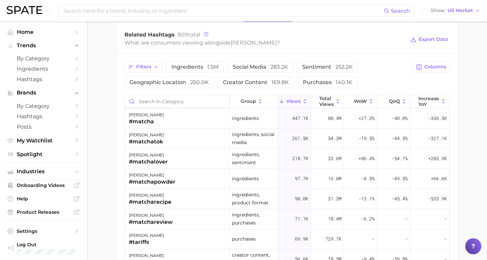
click at [167, 103] on input "Search in category" at bounding box center [177, 101] width 104 height 13
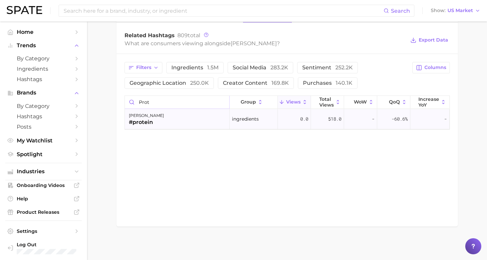
type input "prot"
click at [178, 121] on div "marukyu koyamaen #protein" at bounding box center [177, 119] width 105 height 20
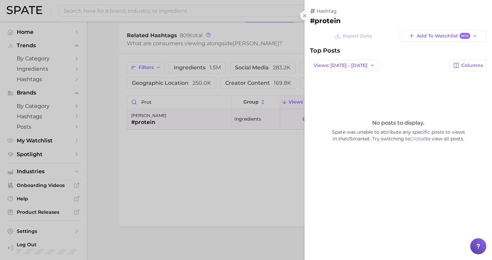
click at [304, 14] on icon at bounding box center [304, 15] width 5 height 5
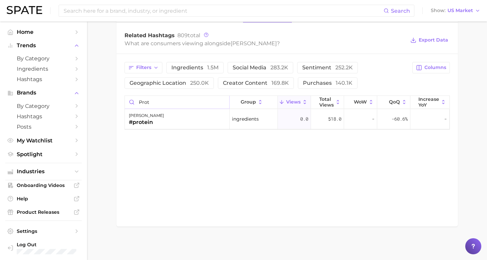
click at [222, 103] on input "prot" at bounding box center [177, 102] width 104 height 13
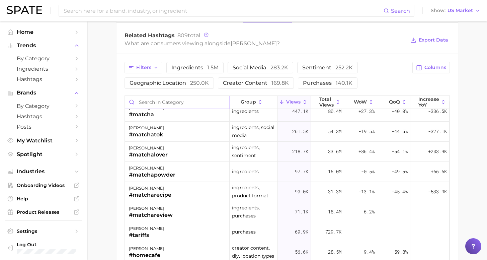
click at [169, 100] on input "Search in category" at bounding box center [177, 102] width 104 height 13
type input "snack"
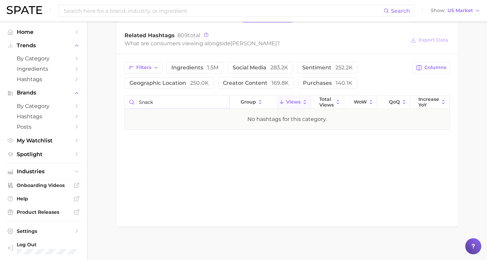
click at [221, 101] on input "snack" at bounding box center [177, 102] width 104 height 13
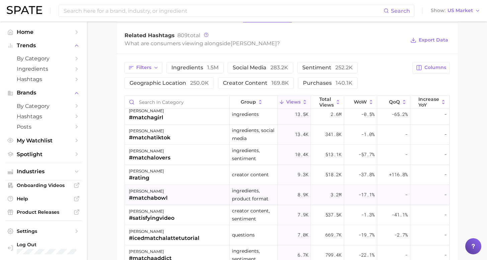
click at [182, 193] on div "marukyu koyamaen #matchabowl" at bounding box center [177, 195] width 105 height 20
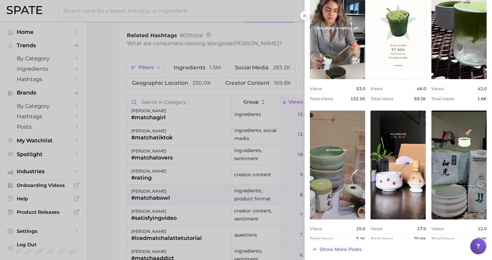
click at [95, 203] on div at bounding box center [246, 130] width 492 height 260
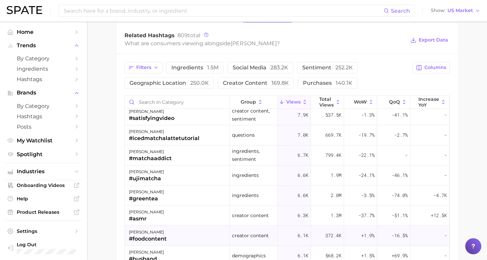
click at [173, 234] on div "marukyu koyamaen #foodcontent" at bounding box center [177, 236] width 105 height 20
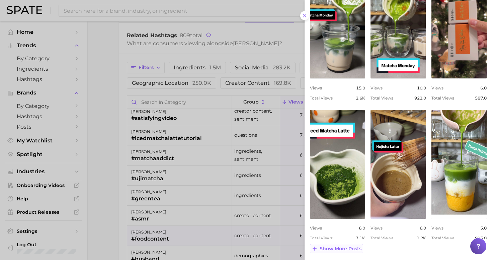
click at [341, 246] on span "Show more posts" at bounding box center [341, 249] width 42 height 6
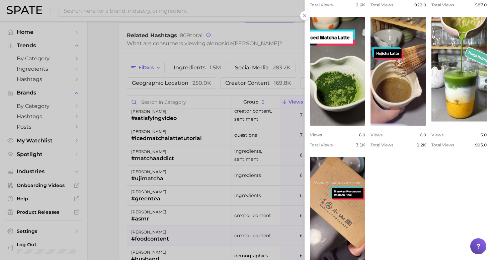
click at [108, 203] on div at bounding box center [246, 130] width 492 height 260
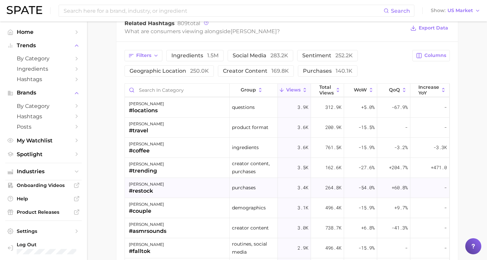
click at [170, 182] on div "marukyu koyamaen #restock" at bounding box center [177, 188] width 105 height 20
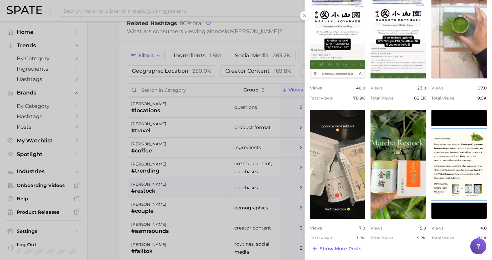
click at [108, 201] on div at bounding box center [246, 130] width 492 height 260
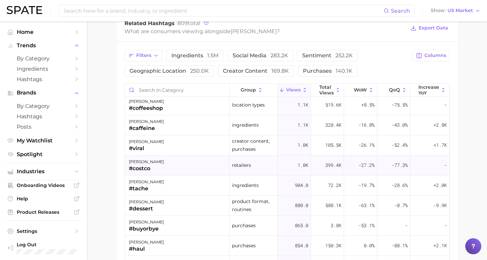
click at [167, 166] on div "marukyu koyamaen #costco" at bounding box center [177, 165] width 105 height 20
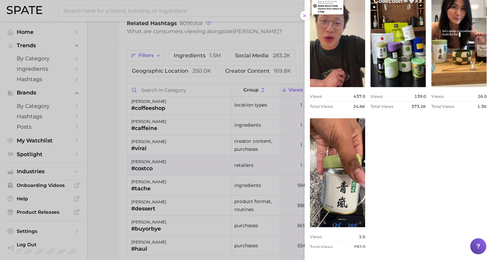
click at [102, 182] on div at bounding box center [246, 130] width 492 height 260
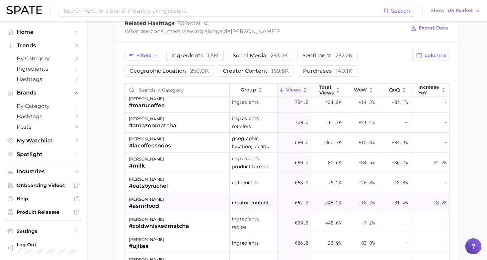
click at [156, 202] on div "#asmrfood" at bounding box center [146, 206] width 35 height 8
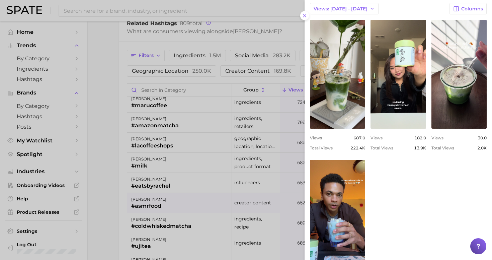
click at [112, 134] on div at bounding box center [246, 130] width 492 height 260
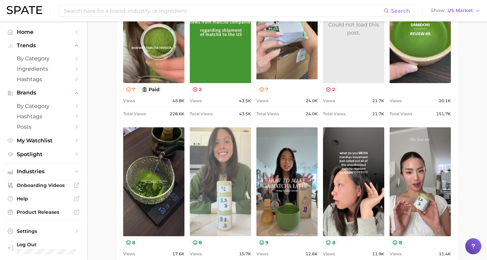
click at [223, 173] on link "view post on TikTok" at bounding box center [220, 181] width 61 height 109
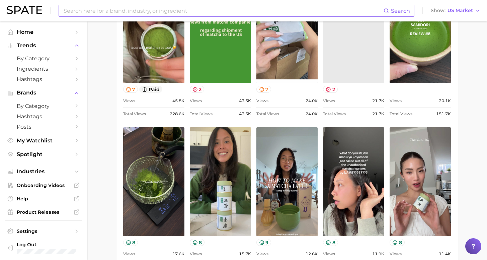
click at [117, 5] on input at bounding box center [223, 10] width 321 height 11
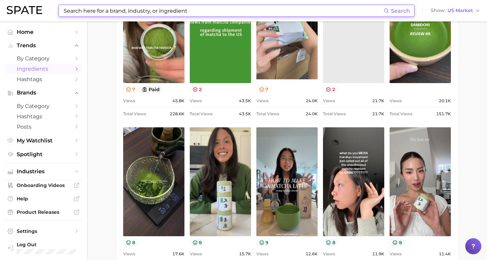
click at [32, 68] on span "Ingredients" at bounding box center [44, 69] width 54 height 6
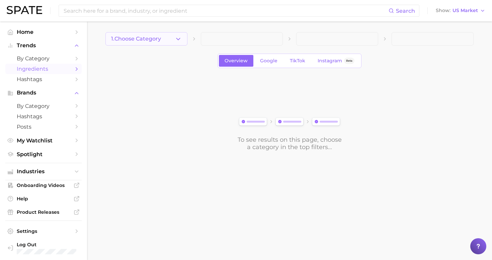
click at [161, 42] on button "1. Choose Category" at bounding box center [146, 38] width 82 height 13
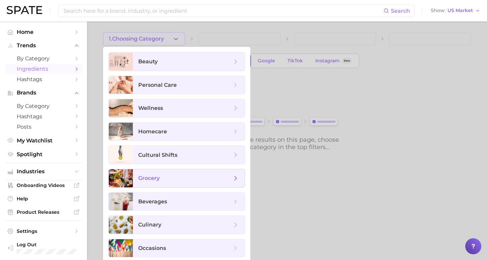
drag, startPoint x: 189, startPoint y: 183, endPoint x: 193, endPoint y: 152, distance: 32.0
click at [189, 183] on span "grocery" at bounding box center [189, 178] width 112 height 18
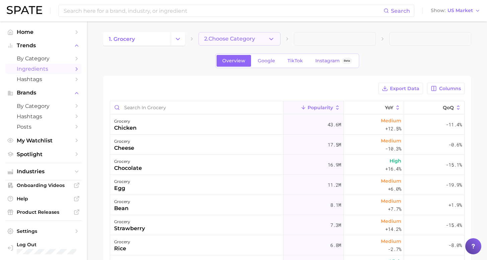
click at [225, 32] on button "2. Choose Category" at bounding box center [240, 38] width 82 height 13
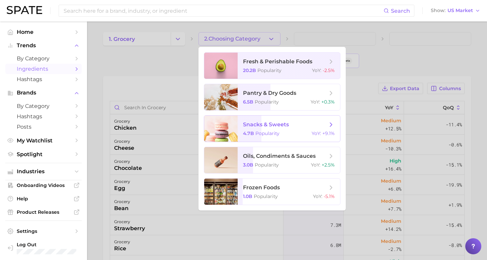
click at [258, 127] on span "snacks & sweets" at bounding box center [266, 124] width 46 height 6
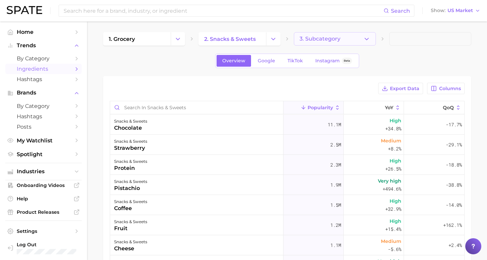
click at [329, 38] on span "3. Subcategory" at bounding box center [320, 39] width 41 height 6
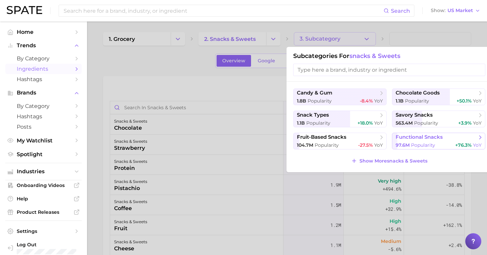
click at [415, 142] on button "functional snacks 97.6m Popularity +76.3% YoY" at bounding box center [438, 141] width 93 height 17
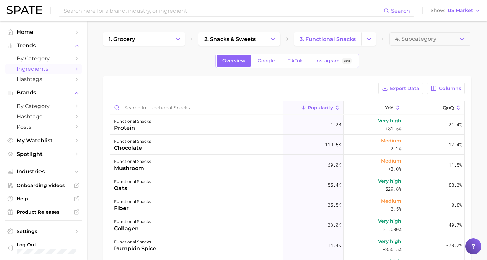
click at [202, 109] on input "Search in functional snacks" at bounding box center [196, 107] width 173 height 13
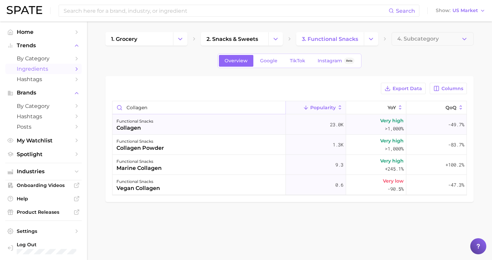
type input "collagen"
click at [157, 126] on div "functional snacks collagen" at bounding box center [198, 125] width 173 height 20
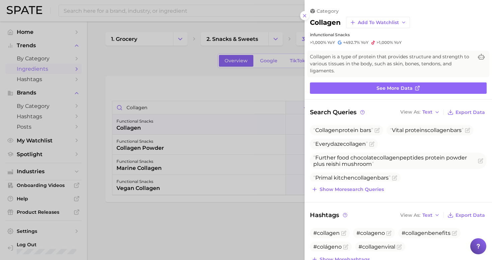
drag, startPoint x: 267, startPoint y: 111, endPoint x: 270, endPoint y: 109, distance: 3.4
click at [267, 111] on div at bounding box center [246, 130] width 492 height 260
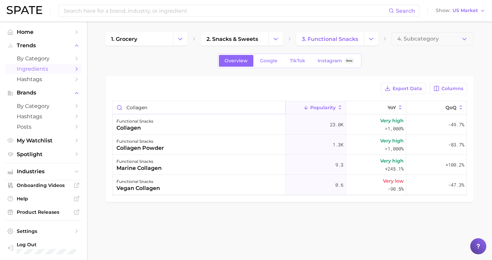
click at [278, 106] on input "collagen" at bounding box center [198, 107] width 173 height 13
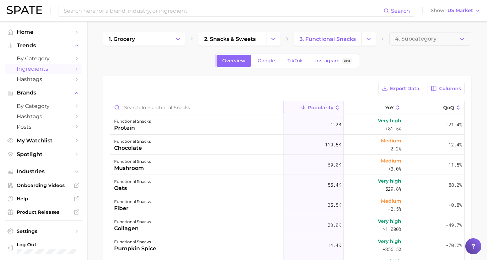
click at [269, 106] on input "Search in functional snacks" at bounding box center [196, 107] width 173 height 13
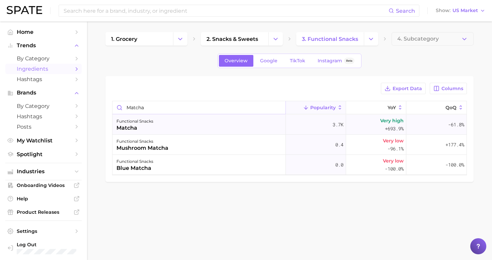
type input "matcha"
click at [146, 127] on div "matcha" at bounding box center [135, 128] width 37 height 8
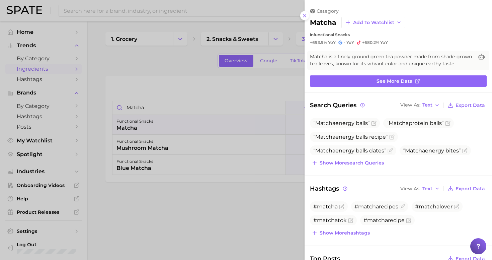
click at [347, 41] on span "YoY" at bounding box center [351, 42] width 8 height 5
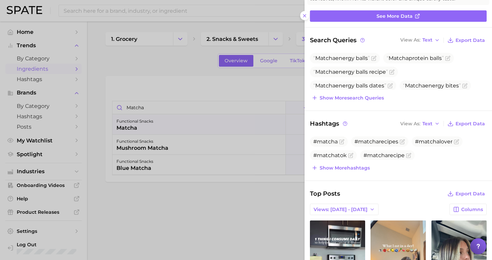
scroll to position [3, 0]
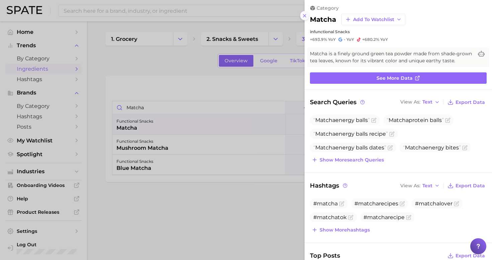
click at [304, 13] on icon at bounding box center [304, 15] width 5 height 5
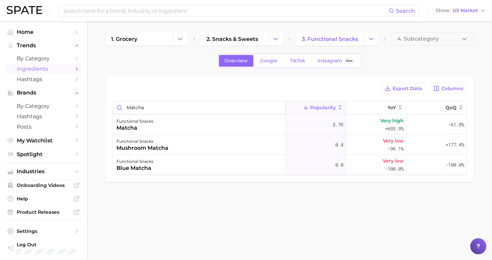
click at [277, 106] on input "matcha" at bounding box center [198, 107] width 173 height 13
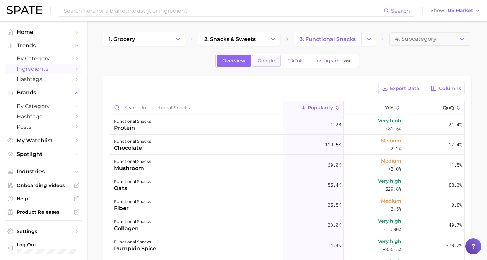
click at [256, 62] on link "Google" at bounding box center [266, 61] width 29 height 12
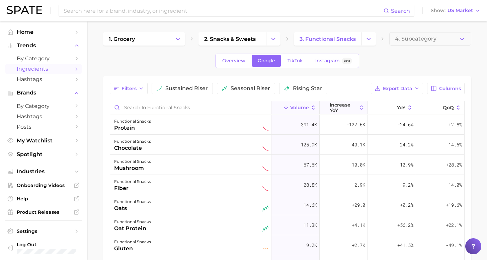
click at [359, 105] on icon at bounding box center [362, 107] width 6 height 6
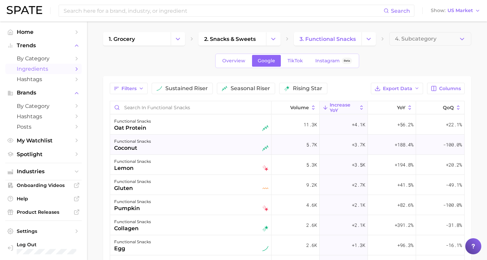
click at [187, 143] on div "functional snacks coconut" at bounding box center [191, 144] width 154 height 15
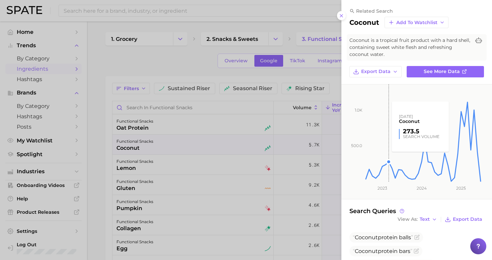
scroll to position [118, 0]
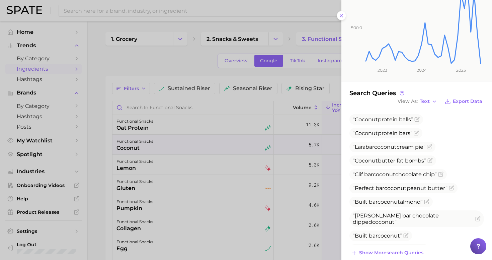
click at [242, 159] on div at bounding box center [246, 130] width 492 height 260
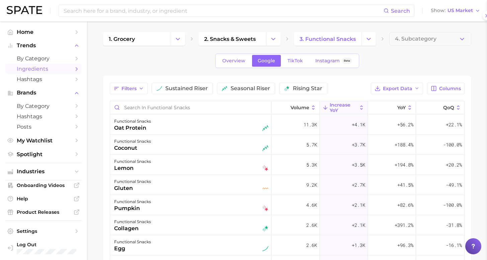
click at [200, 170] on div "functional snacks lemon" at bounding box center [191, 164] width 154 height 15
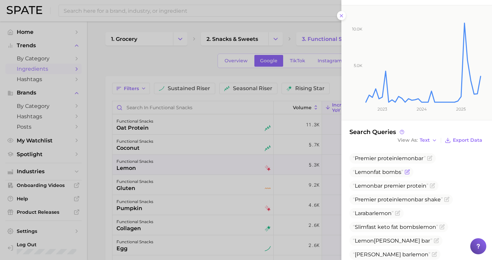
scroll to position [74, 0]
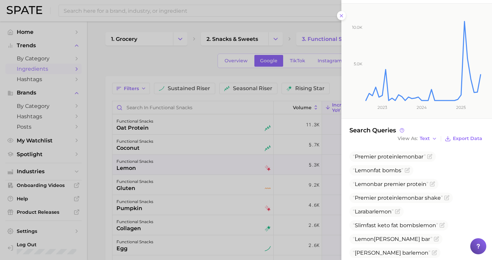
click at [173, 198] on div at bounding box center [246, 130] width 492 height 260
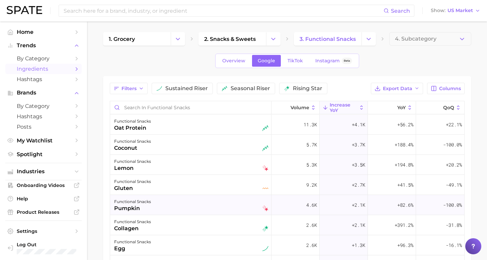
click at [171, 207] on div "functional snacks pumpkin" at bounding box center [191, 205] width 154 height 15
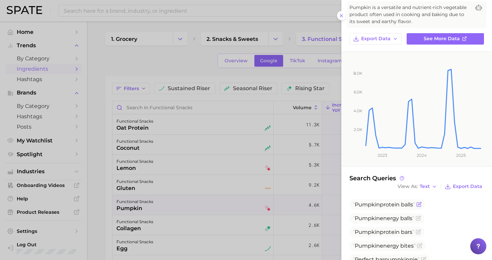
scroll to position [127, 0]
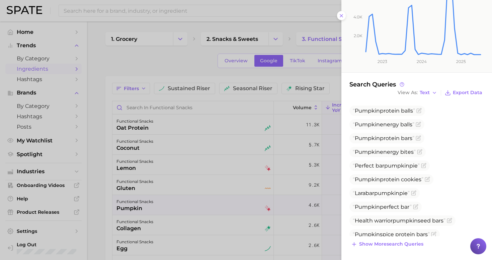
click at [173, 210] on div at bounding box center [246, 130] width 492 height 260
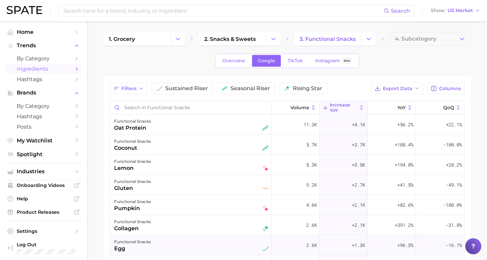
click at [171, 243] on div "functional snacks egg" at bounding box center [191, 245] width 154 height 15
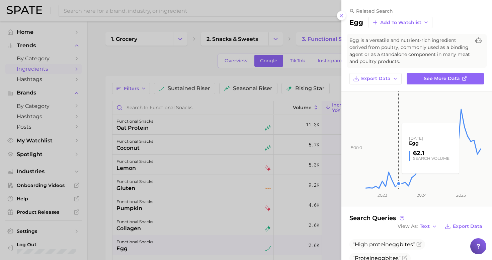
scroll to position [134, 0]
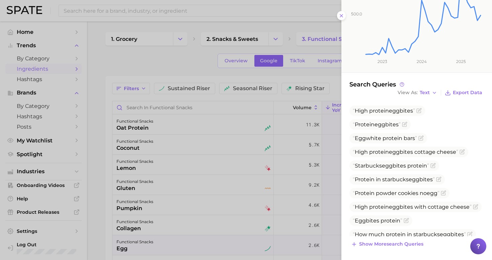
click at [94, 160] on div at bounding box center [246, 130] width 492 height 260
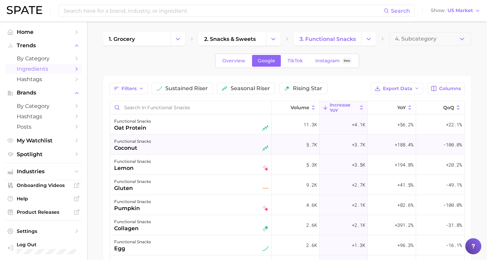
click at [140, 148] on div "coconut" at bounding box center [132, 148] width 37 height 8
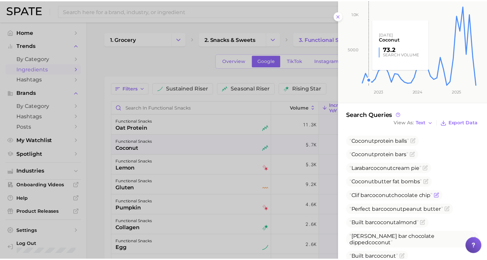
scroll to position [127, 0]
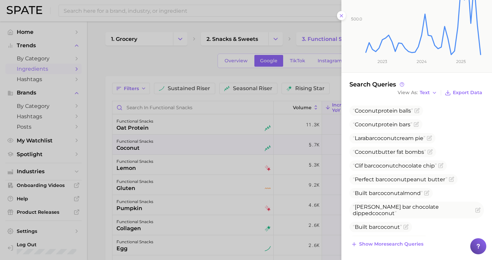
click at [343, 14] on icon "500.0 1.0k 2023 2024 2025" at bounding box center [412, 15] width 140 height 115
click at [341, 14] on line at bounding box center [341, 15] width 3 height 3
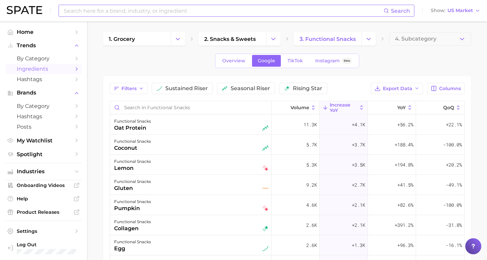
click at [321, 13] on input at bounding box center [223, 10] width 321 height 11
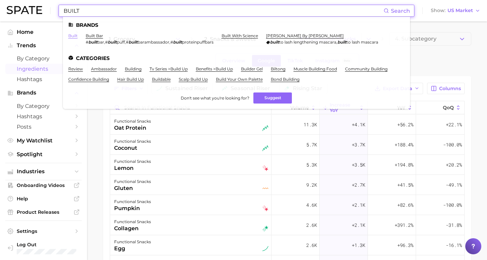
type input "BUILT"
click at [69, 35] on link "built" at bounding box center [72, 35] width 9 height 5
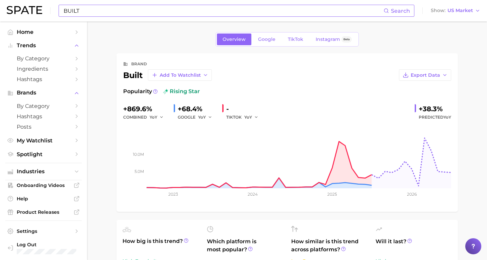
click at [141, 7] on input "BUILT" at bounding box center [223, 10] width 321 height 11
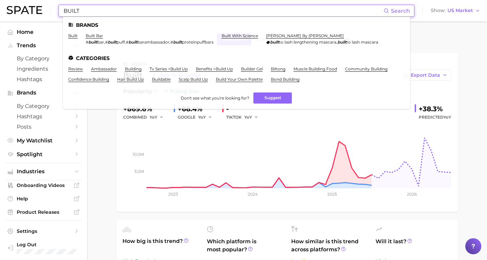
click at [140, 10] on input "BUILT" at bounding box center [223, 10] width 321 height 11
click at [95, 36] on link "built bar" at bounding box center [94, 35] width 17 height 5
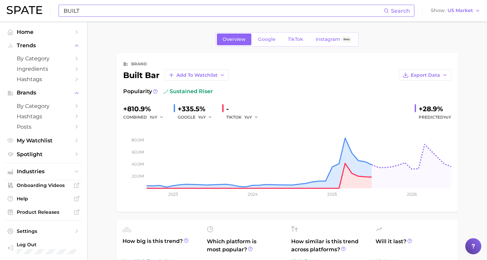
scroll to position [6, 0]
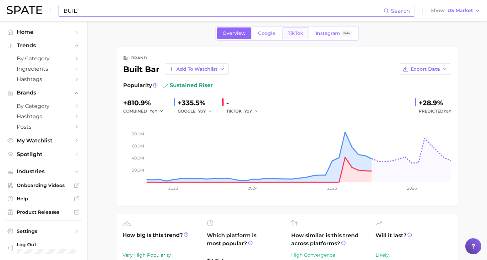
click at [296, 32] on span "TikTok" at bounding box center [295, 33] width 15 height 6
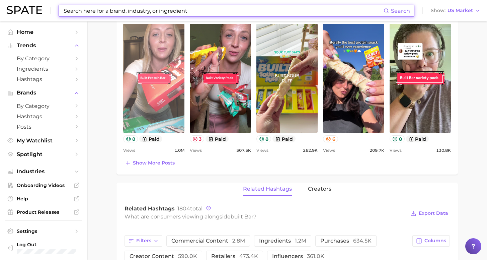
scroll to position [262, 0]
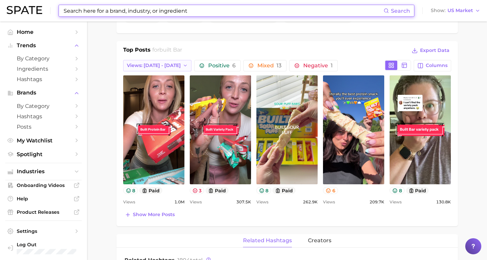
click at [152, 69] on button "Views: Aug 31 - Sep 7" at bounding box center [157, 65] width 69 height 11
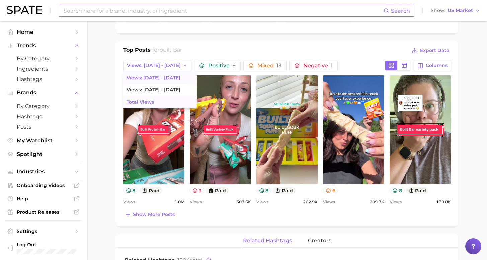
click at [153, 103] on button "Total Views" at bounding box center [160, 102] width 74 height 12
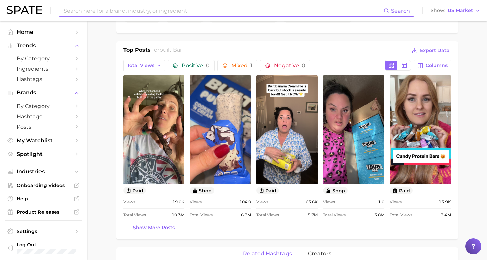
scroll to position [0, 0]
click at [210, 126] on link "view post on TikTok" at bounding box center [220, 129] width 61 height 109
click at [147, 230] on span "Show more posts" at bounding box center [154, 228] width 42 height 6
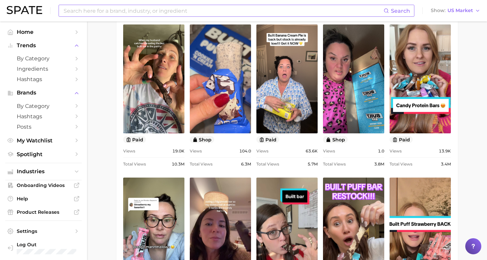
scroll to position [311, 0]
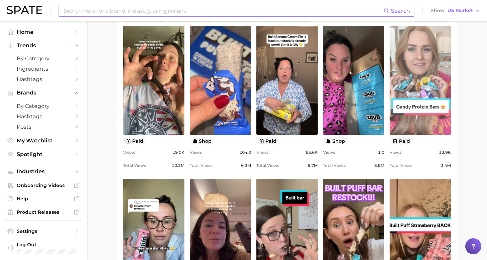
click at [415, 113] on link "view post on TikTok" at bounding box center [420, 80] width 61 height 109
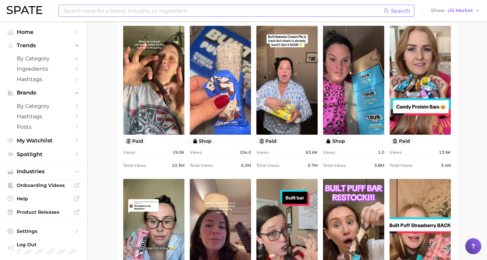
scroll to position [381, 0]
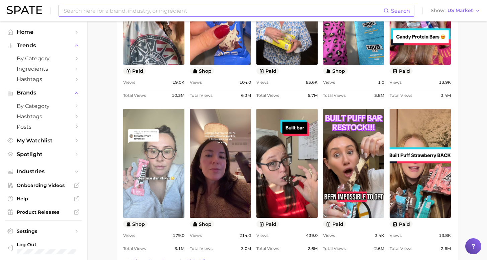
click at [141, 190] on link "view post on TikTok" at bounding box center [153, 163] width 61 height 109
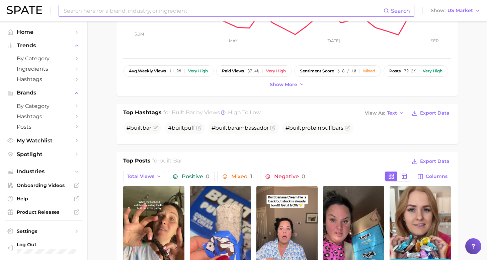
scroll to position [0, 0]
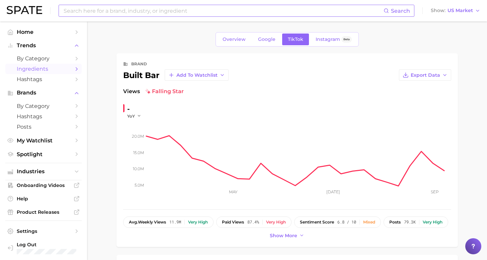
click at [51, 66] on span "Ingredients" at bounding box center [44, 69] width 54 height 6
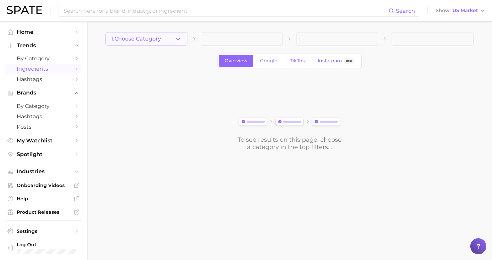
click at [175, 45] on button "1. Choose Category" at bounding box center [146, 38] width 82 height 13
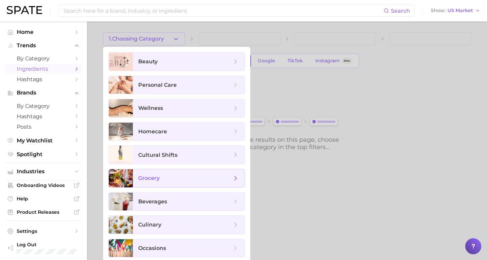
click at [185, 176] on span "grocery" at bounding box center [185, 177] width 94 height 7
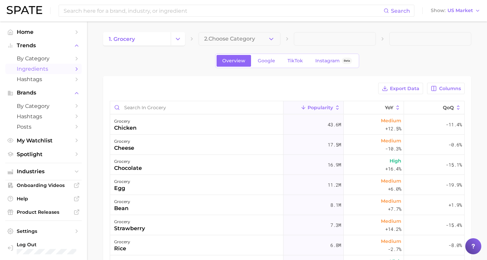
click at [262, 36] on button "2. Choose Category" at bounding box center [240, 38] width 82 height 13
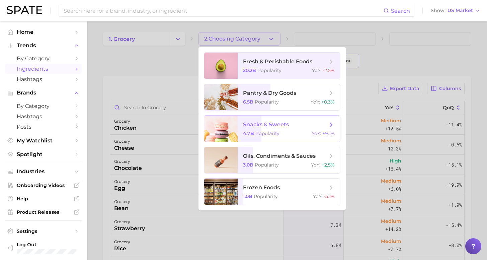
click at [276, 129] on span "snacks & sweets 4.7b Popularity YoY : +9.1%" at bounding box center [289, 129] width 102 height 26
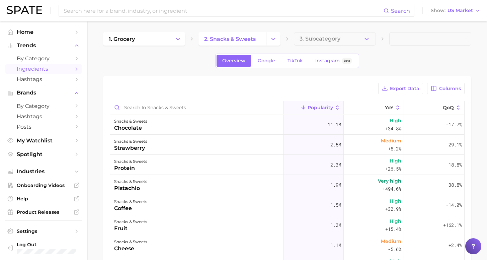
click at [311, 33] on button "3. Subcategory" at bounding box center [335, 38] width 82 height 13
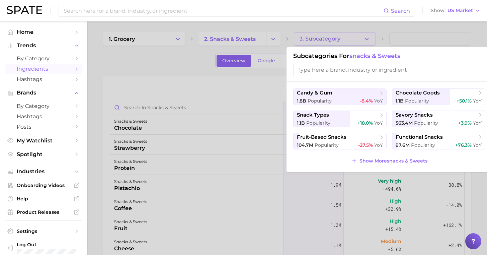
click at [455, 145] on span "+76.3%" at bounding box center [463, 145] width 16 height 6
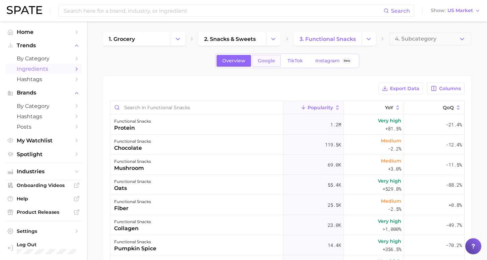
click at [265, 61] on span "Google" at bounding box center [266, 61] width 17 height 6
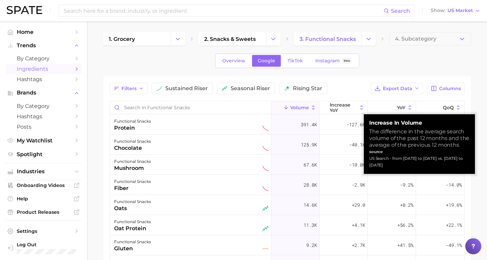
drag, startPoint x: 392, startPoint y: 158, endPoint x: 399, endPoint y: 162, distance: 8.0
click at [399, 162] on div "US Search - from [DATE] to [DATE] vs. [DATE] to [DATE]" at bounding box center [419, 161] width 100 height 13
copy div "from Aug 2024 to Jul 2025 vs. Aug 2023 to Jul 2024"
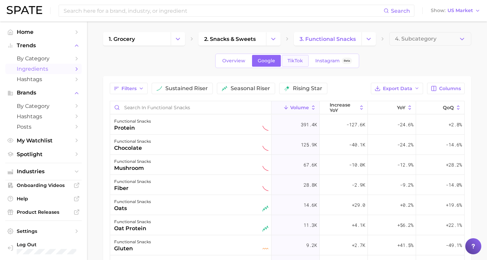
click at [292, 60] on span "TikTok" at bounding box center [295, 61] width 15 height 6
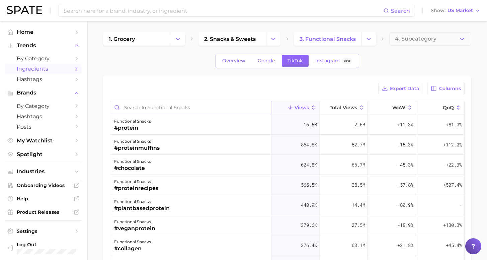
click at [171, 104] on input "Search in functional snacks" at bounding box center [190, 107] width 161 height 13
click at [267, 56] on link "Google" at bounding box center [266, 61] width 29 height 12
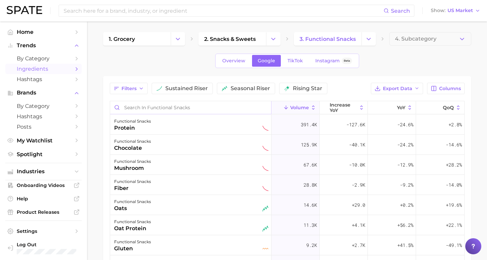
click at [181, 105] on input "Search in functional snacks" at bounding box center [190, 107] width 161 height 13
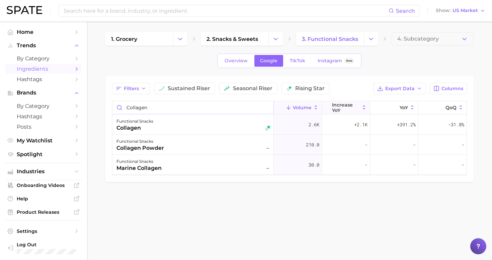
type input "collagen"
click at [352, 106] on span "increase YoY" at bounding box center [345, 107] width 27 height 11
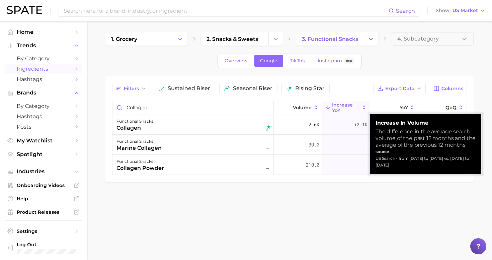
drag, startPoint x: 398, startPoint y: 158, endPoint x: 408, endPoint y: 166, distance: 12.3
click at [407, 166] on div "US Search - from [DATE] to [DATE] vs. [DATE] to [DATE]" at bounding box center [426, 161] width 100 height 13
copy div "from Aug 2024 to Jul 2025 vs. Aug 2023 to Jul 2024"
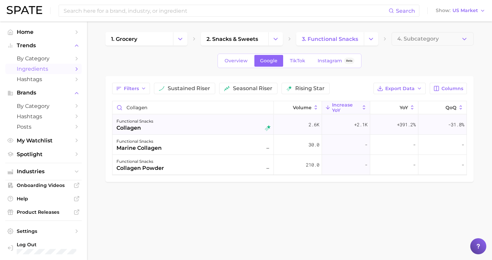
click at [174, 125] on div "functional snacks collagen" at bounding box center [194, 124] width 154 height 15
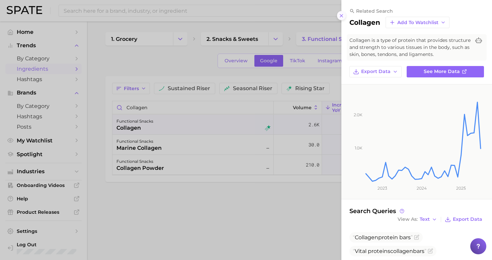
click at [344, 13] on button at bounding box center [341, 15] width 9 height 9
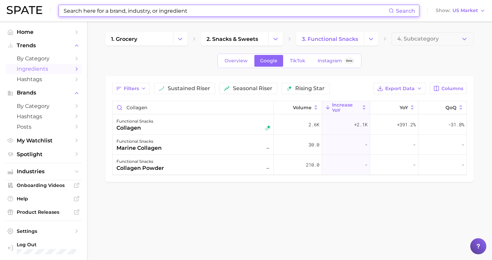
click at [128, 13] on input at bounding box center [226, 10] width 326 height 11
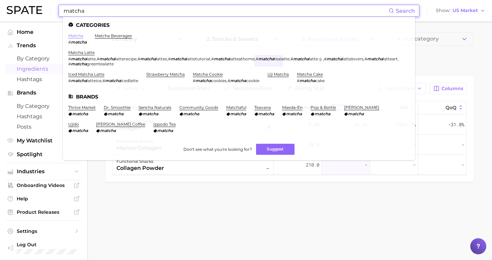
type input "matcha"
click at [72, 36] on link "matcha" at bounding box center [75, 35] width 15 height 5
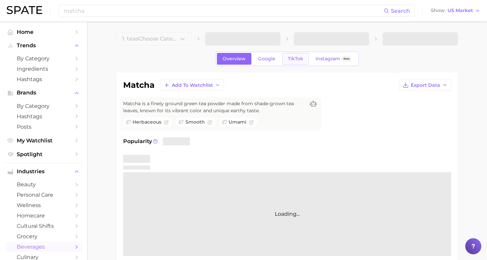
click at [290, 61] on span "TikTok" at bounding box center [295, 59] width 15 height 6
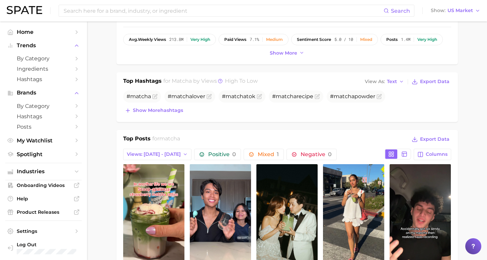
scroll to position [460, 0]
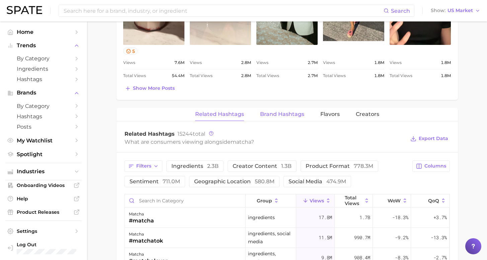
click at [284, 116] on span "Brand Hashtags" at bounding box center [282, 114] width 44 height 6
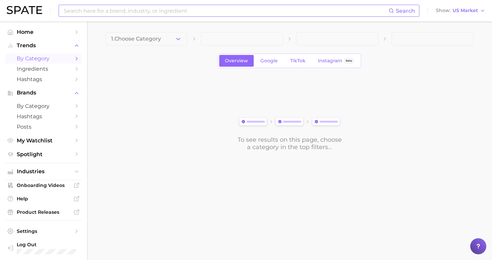
click at [122, 13] on input at bounding box center [226, 10] width 326 height 11
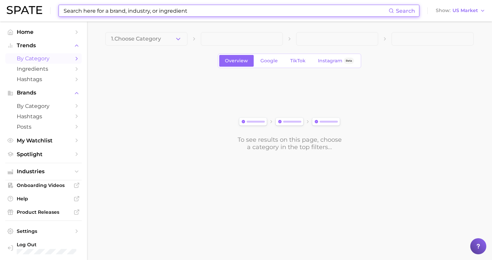
click at [52, 53] on link "by Category" at bounding box center [43, 58] width 76 height 10
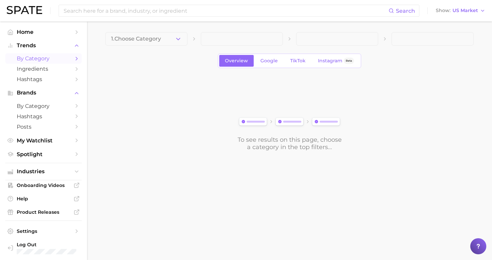
click at [155, 44] on button "1. Choose Category" at bounding box center [146, 38] width 82 height 13
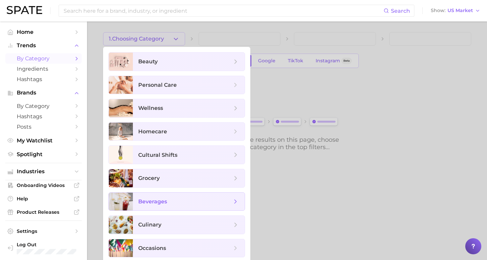
click at [180, 197] on span "beverages" at bounding box center [189, 202] width 112 height 18
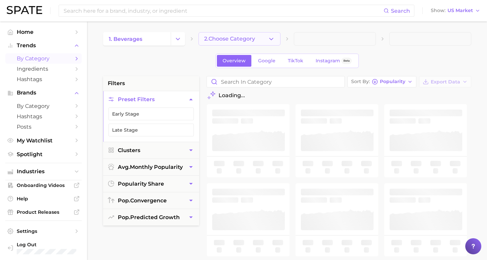
click at [248, 36] on span "2. Choose Category" at bounding box center [229, 39] width 51 height 6
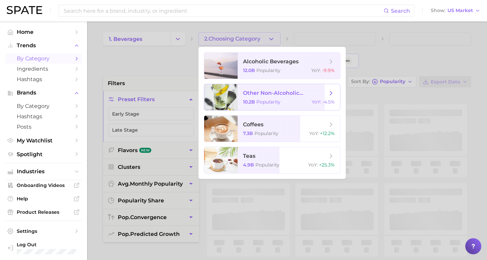
click at [280, 101] on div "10.2b Popularity YoY : -4.5%" at bounding box center [289, 102] width 92 height 6
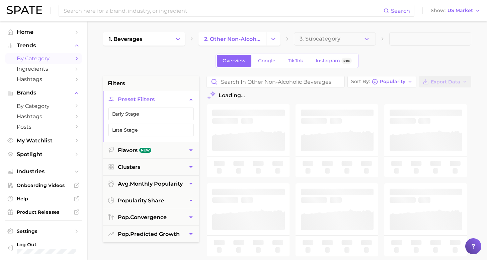
click at [304, 34] on button "3. Subcategory" at bounding box center [335, 38] width 82 height 13
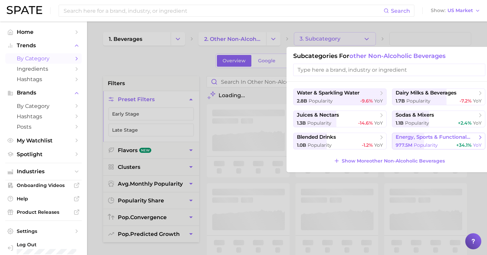
click at [422, 137] on span "energy, sports & functional drinks" at bounding box center [436, 137] width 81 height 6
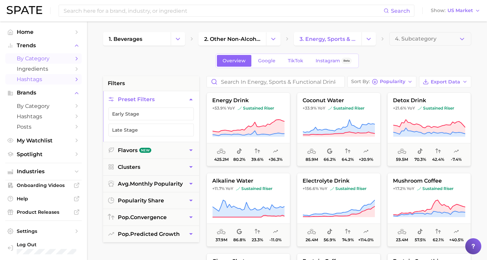
click at [47, 74] on link "Hashtags" at bounding box center [43, 79] width 76 height 10
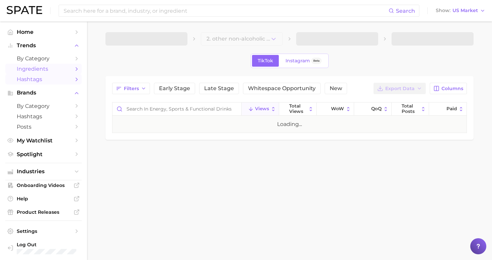
click at [47, 69] on span "Ingredients" at bounding box center [44, 69] width 54 height 6
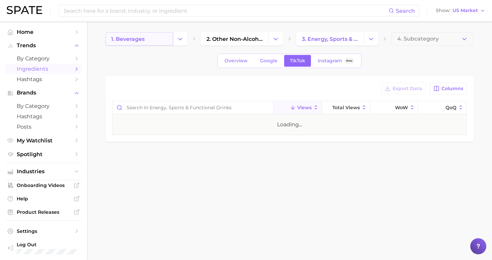
click at [144, 39] on span "1. beverages" at bounding box center [127, 39] width 33 height 6
click at [218, 37] on span "2. Choose Category" at bounding box center [232, 39] width 51 height 6
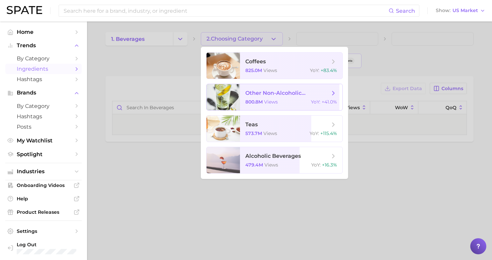
click at [263, 99] on span "other non-alcoholic beverages 800.8m views YoY : +41.0%" at bounding box center [291, 97] width 102 height 26
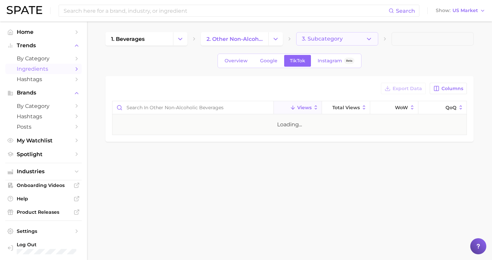
click at [315, 36] on span "3. Subcategory" at bounding box center [322, 39] width 41 height 6
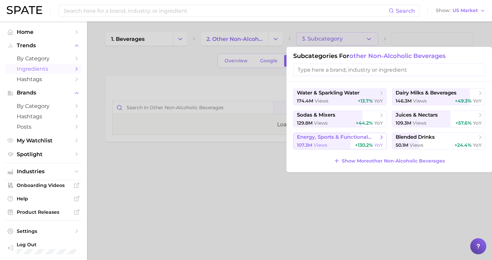
click at [308, 142] on button "energy, sports & functional drinks 107.3m views +130.2% YoY" at bounding box center [339, 141] width 93 height 17
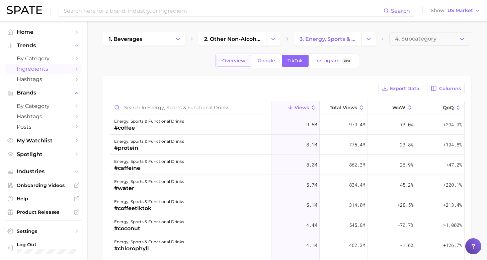
click at [234, 59] on span "Overview" at bounding box center [233, 61] width 23 height 6
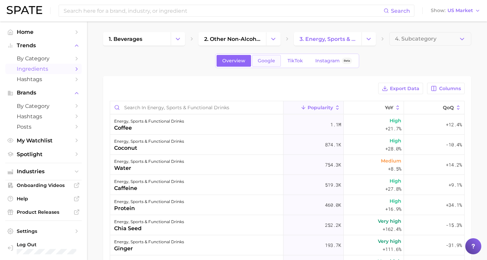
click at [268, 61] on span "Google" at bounding box center [266, 61] width 17 height 6
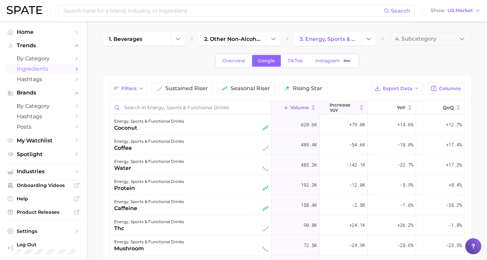
click at [340, 103] on span "increase YoY" at bounding box center [343, 107] width 27 height 11
click at [443, 91] on span "Columns" at bounding box center [450, 89] width 22 height 6
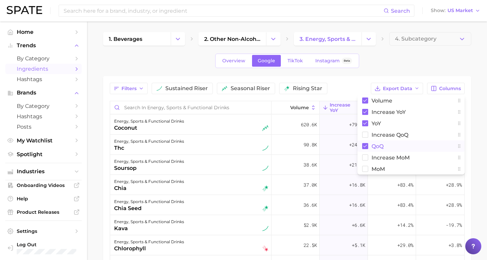
click at [376, 146] on span "QoQ" at bounding box center [378, 146] width 12 height 6
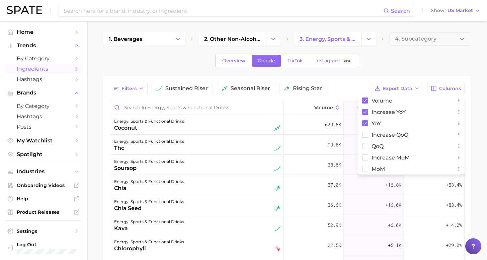
click at [481, 133] on main "1. beverages 2. other non-alcoholic beverages 3. energy, sports & functional dr…" at bounding box center [287, 210] width 400 height 379
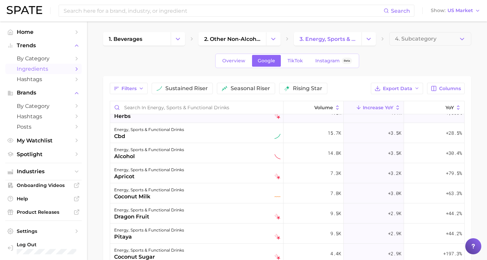
scroll to position [154, 0]
click at [295, 61] on span "TikTok" at bounding box center [295, 61] width 15 height 6
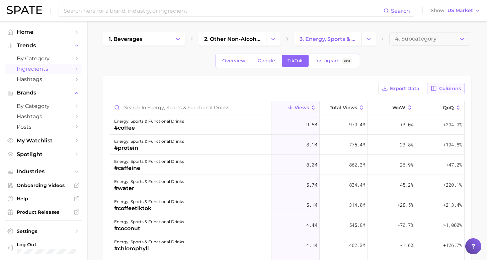
click at [448, 90] on span "Columns" at bounding box center [450, 89] width 22 height 6
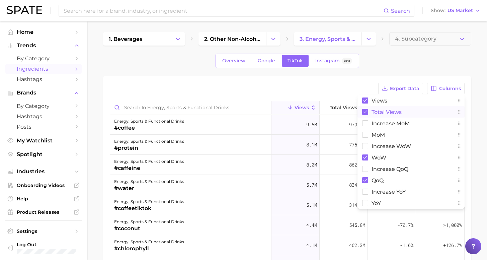
click at [382, 113] on span "Total Views" at bounding box center [387, 112] width 30 height 6
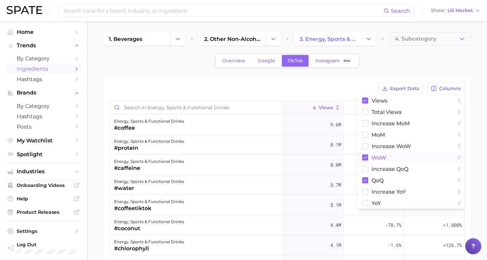
click at [381, 158] on span "WoW" at bounding box center [379, 158] width 15 height 6
click at [378, 180] on span "QoQ" at bounding box center [378, 180] width 12 height 6
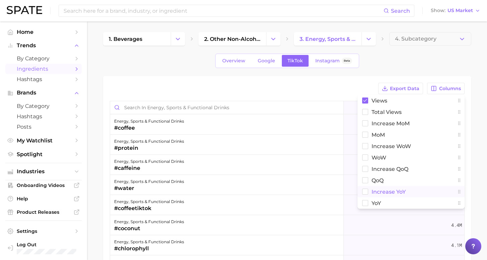
click at [380, 191] on span "increase YoY" at bounding box center [389, 192] width 34 height 6
drag, startPoint x: 376, startPoint y: 202, endPoint x: 405, endPoint y: 185, distance: 33.0
click at [376, 202] on span "YoY" at bounding box center [376, 203] width 9 height 6
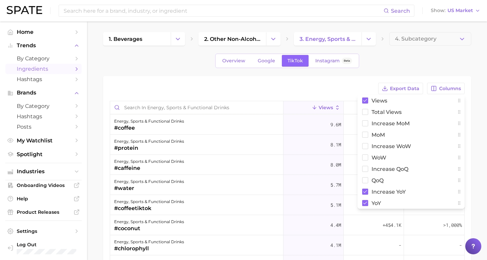
click at [475, 140] on main "1. beverages 2. other non-alcoholic beverages 3. energy, sports & functional dr…" at bounding box center [287, 210] width 400 height 379
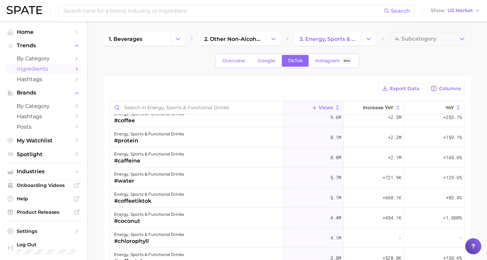
scroll to position [88, 0]
click at [377, 107] on span "increase YoY" at bounding box center [378, 107] width 30 height 5
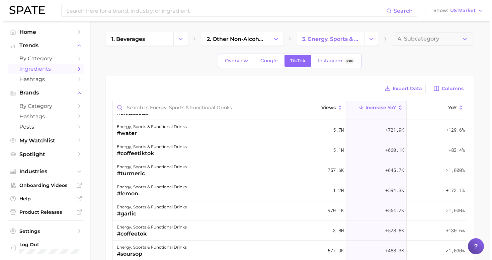
scroll to position [0, 0]
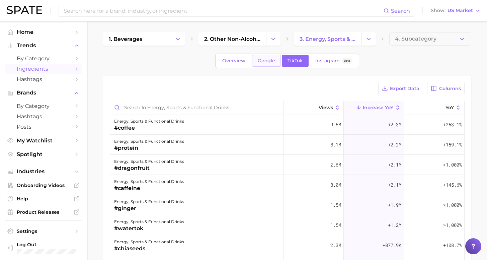
click at [273, 59] on span "Google" at bounding box center [266, 61] width 17 height 6
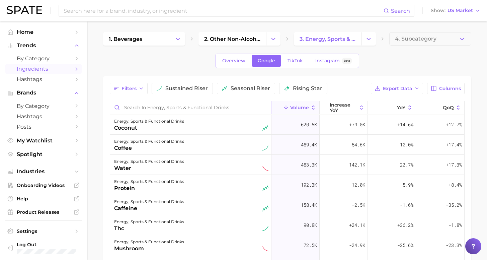
click at [193, 111] on input "Search in energy, sports & functional drinks" at bounding box center [190, 107] width 161 height 13
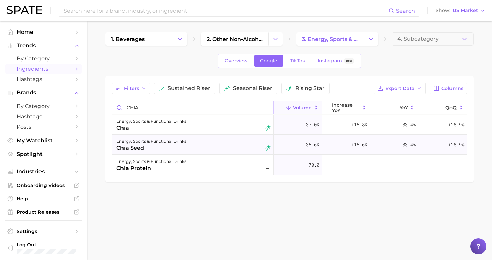
type input "CHIA"
click at [169, 145] on div "chia seed" at bounding box center [152, 148] width 70 height 8
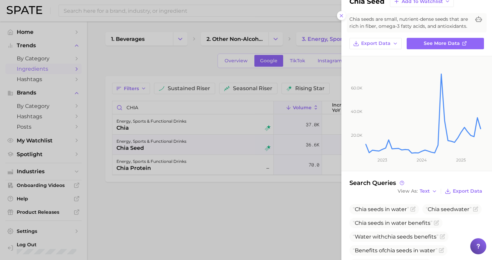
scroll to position [94, 0]
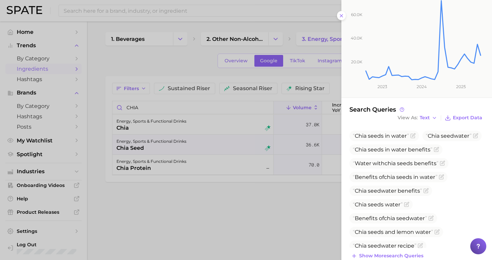
click at [342, 13] on icon "20.0k 40.0k 60.0k 2023 2024 2025" at bounding box center [412, 40] width 140 height 115
click at [267, 106] on div at bounding box center [246, 130] width 492 height 260
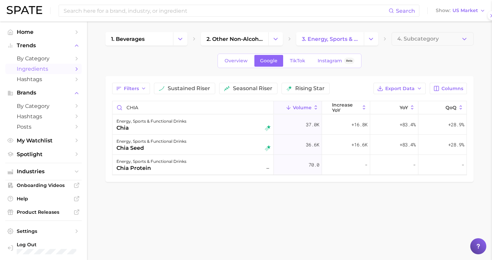
click at [266, 110] on div at bounding box center [246, 130] width 492 height 260
click at [266, 109] on input "CHIA" at bounding box center [192, 107] width 161 height 13
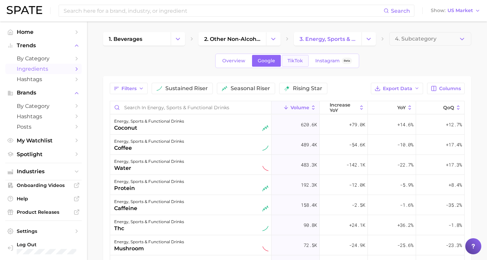
click at [296, 57] on link "TikTok" at bounding box center [295, 61] width 27 height 12
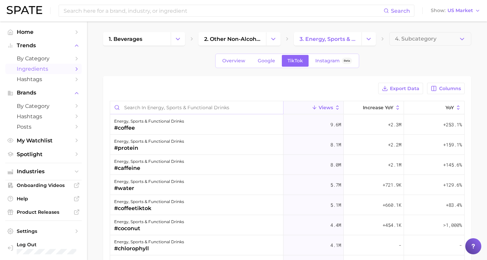
click at [191, 105] on input "Search in energy, sports & functional drinks" at bounding box center [196, 107] width 173 height 13
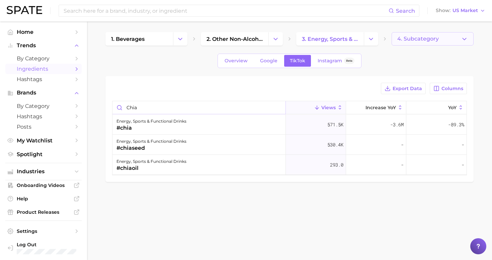
click at [438, 41] on button "4. Subcategory" at bounding box center [433, 38] width 82 height 13
type input "chia"
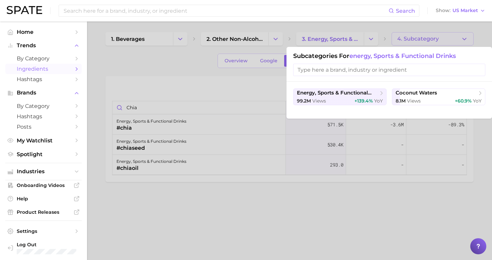
click at [235, 81] on div at bounding box center [246, 130] width 492 height 260
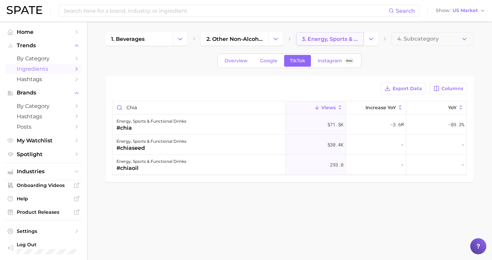
click at [330, 42] on link "3. energy, sports & functional drinks" at bounding box center [330, 38] width 68 height 13
click at [374, 42] on icon "Change Category" at bounding box center [371, 38] width 7 height 7
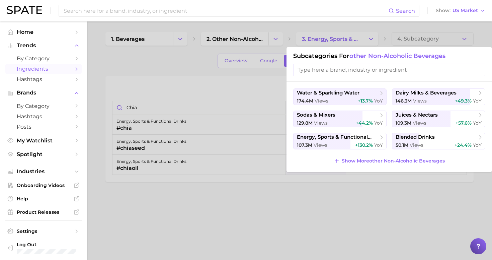
click at [374, 42] on div at bounding box center [246, 130] width 492 height 260
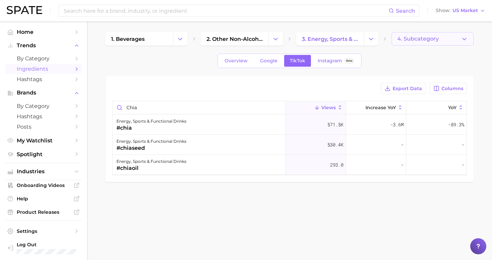
click at [422, 41] on span "4. Subcategory" at bounding box center [418, 39] width 42 height 6
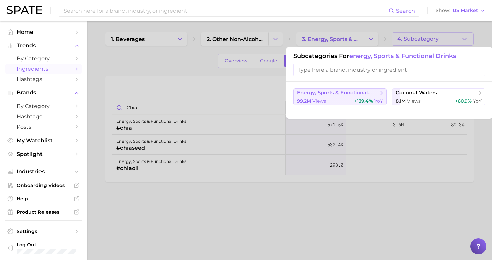
click at [341, 96] on span "energy, sports & functional drinks" at bounding box center [337, 93] width 81 height 6
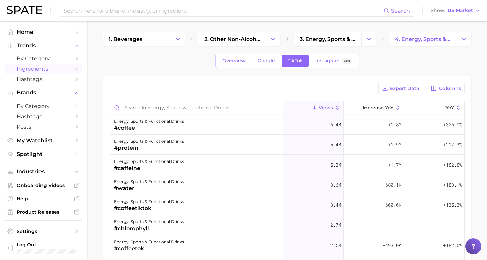
click at [180, 109] on input "Search in energy, sports & functional drinks" at bounding box center [196, 107] width 173 height 13
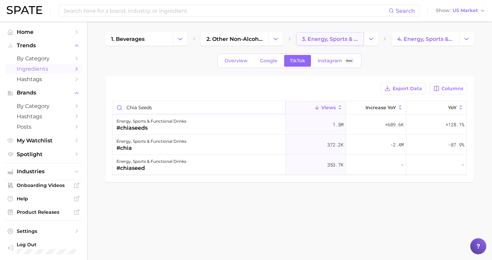
type input "chia seeds"
click at [341, 41] on span "3. energy, sports & functional drinks" at bounding box center [330, 39] width 56 height 6
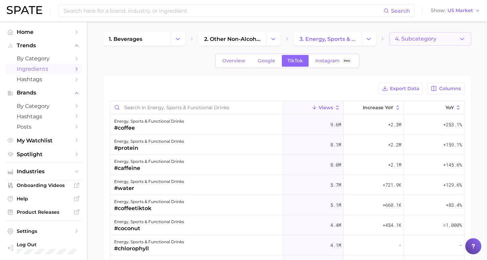
click at [399, 40] on span "4. Subcategory" at bounding box center [416, 39] width 42 height 6
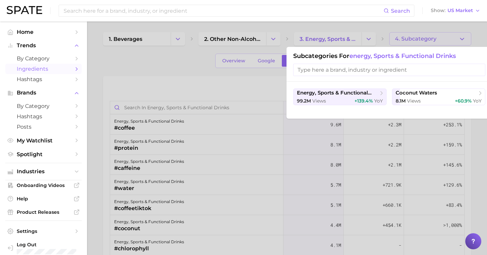
click at [237, 79] on div at bounding box center [243, 127] width 487 height 255
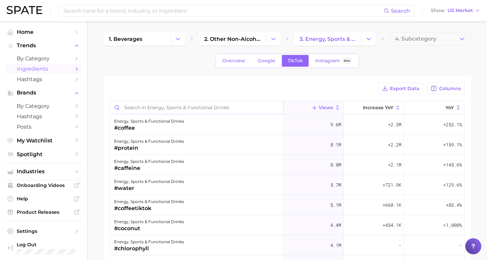
click at [212, 107] on input "Search in energy, sports & functional drinks" at bounding box center [196, 107] width 173 height 13
type input "chia seeds"
